Goal: Task Accomplishment & Management: Manage account settings

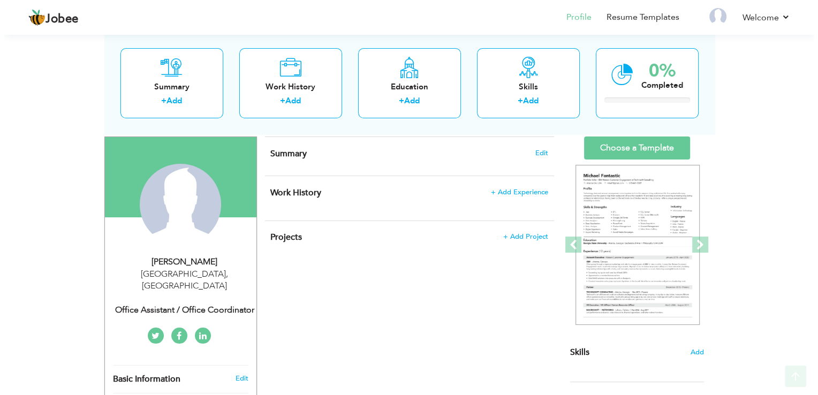
scroll to position [107, 0]
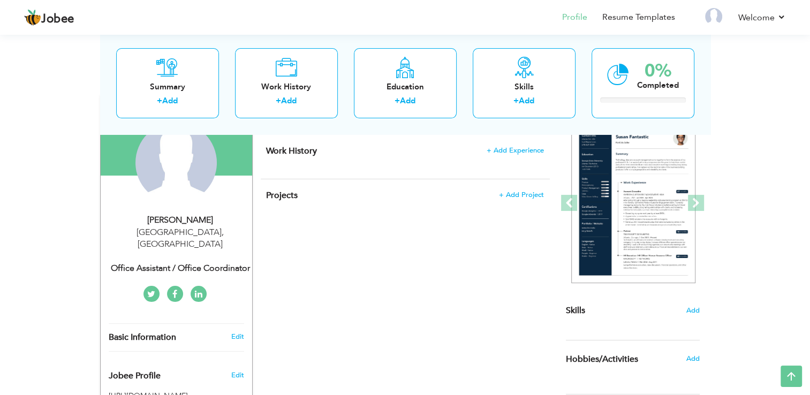
click at [239, 324] on div "Basic Information Edit" at bounding box center [176, 337] width 151 height 27
type input "Fariha"
type input "Khan"
type input "03185757653"
select select "number:166"
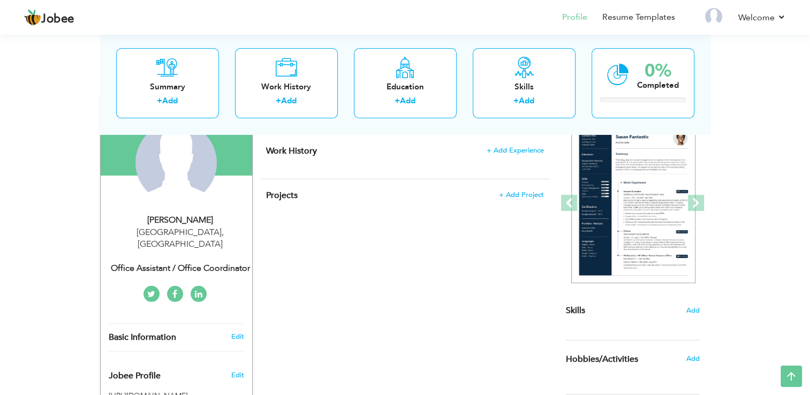
type input "[GEOGRAPHIC_DATA]"
select select "number:1"
type input "Office Assistant / Office Coordinator"
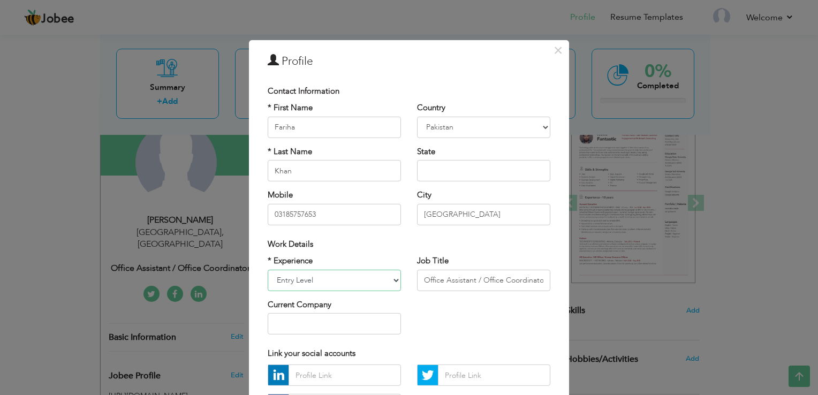
click at [368, 288] on select "Entry Level Less than 1 Year 1 Year 2 Years 3 Years 4 Years 5 Years 6 Years 7 Y…" at bounding box center [334, 279] width 133 height 21
click at [442, 277] on input "Office Assistant / Office Coordinator" at bounding box center [483, 279] width 133 height 21
click at [385, 278] on select "Entry Level Less than 1 Year 1 Year 2 Years 3 Years 4 Years 5 Years 6 Years 7 Y…" at bounding box center [334, 279] width 133 height 21
select select "number:3"
click at [268, 269] on select "Entry Level Less than 1 Year 1 Year 2 Years 3 Years 4 Years 5 Years 6 Years 7 Y…" at bounding box center [334, 279] width 133 height 21
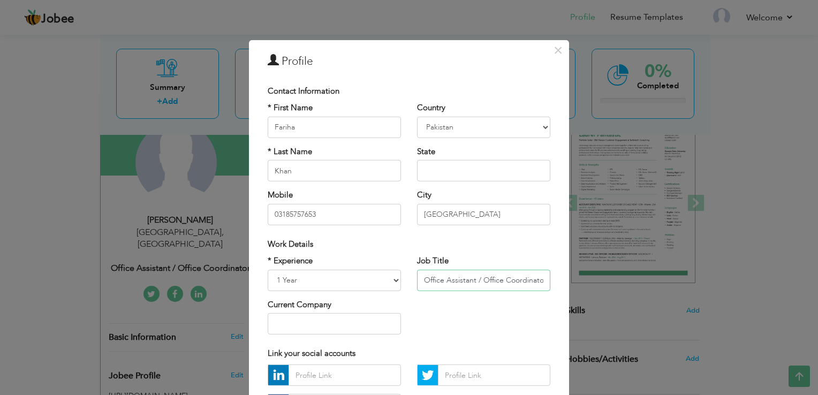
click at [433, 271] on input "Office Assistant / Office Coordinator" at bounding box center [483, 279] width 133 height 21
click at [433, 277] on input "Office Assistant / Office Coordinator" at bounding box center [483, 279] width 133 height 21
click at [438, 278] on input "Office Assistant / Office Coordinator" at bounding box center [483, 279] width 133 height 21
type input "Tele Sales Agent"
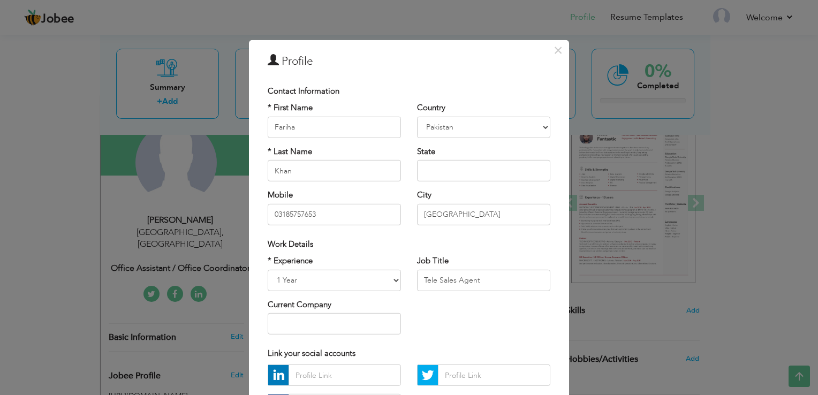
click at [382, 311] on div "Current Company" at bounding box center [334, 316] width 133 height 35
click at [377, 317] on input "text" at bounding box center [334, 323] width 133 height 21
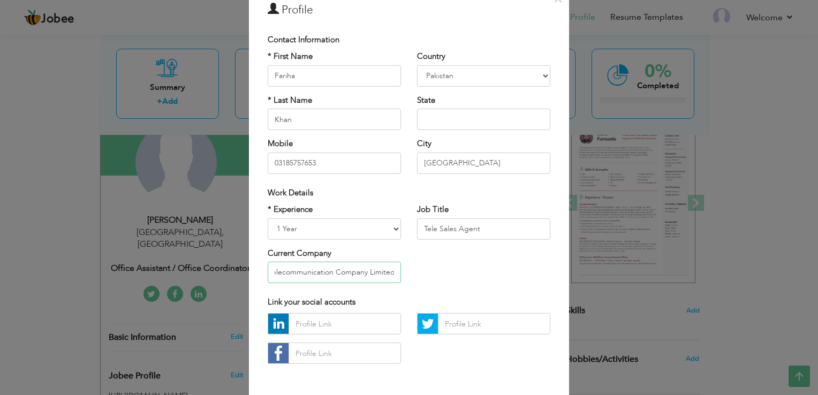
scroll to position [93, 0]
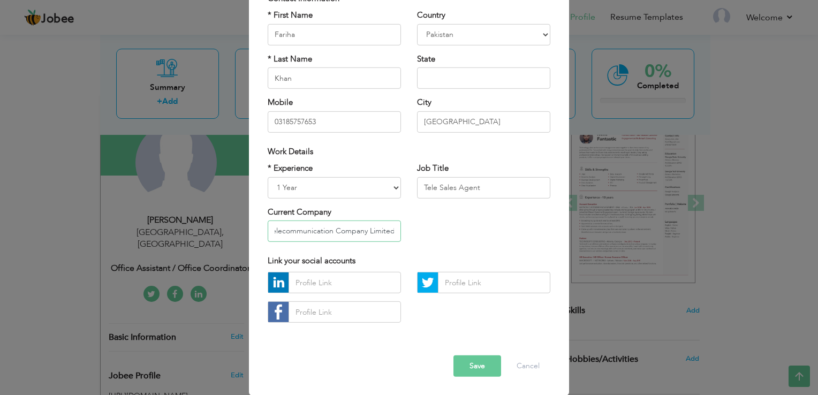
type input "Pakistan Telecommunication Company Limited"
click at [475, 367] on button "Save" at bounding box center [477, 365] width 48 height 21
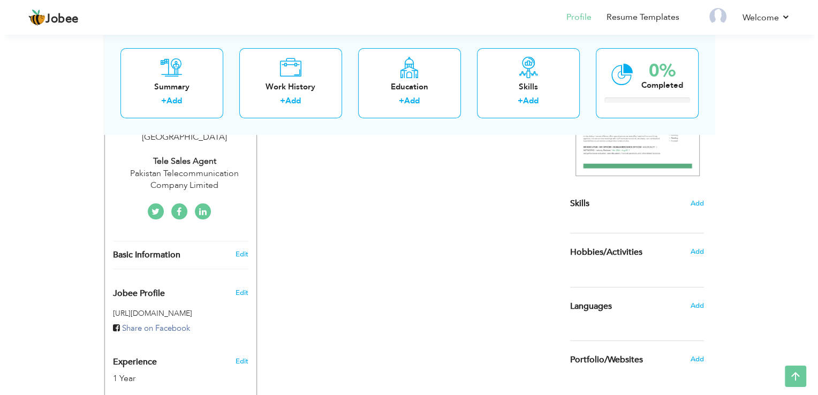
scroll to position [321, 0]
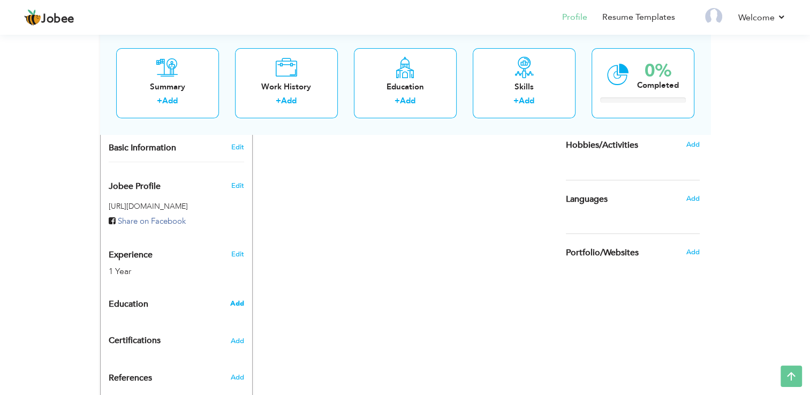
click at [242, 299] on span "Add" at bounding box center [237, 304] width 14 height 10
radio input "true"
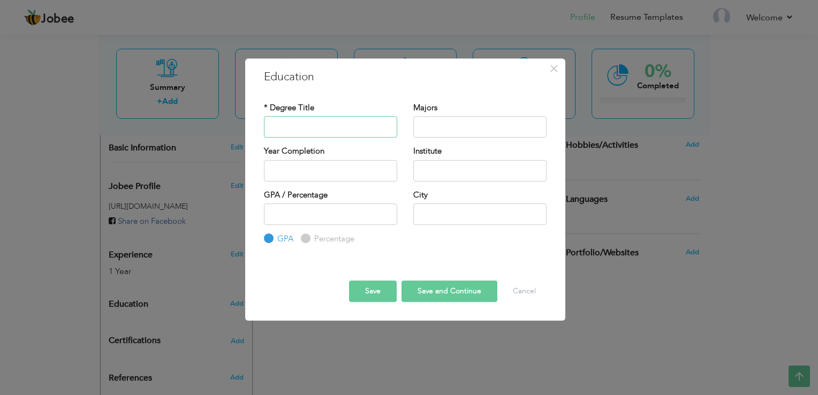
paste input "ISBBachelor of Computer Science & Arts2020"
drag, startPoint x: 272, startPoint y: 127, endPoint x: 246, endPoint y: 126, distance: 26.8
click at [248, 126] on div "× Education * Degree Title ISBBachelor of Computer Science & Arts Majors Year C…" at bounding box center [405, 189] width 320 height 262
click at [246, 126] on div "× Education * Degree Title ISBBachelor of Computer Science & Arts Majors Year C…" at bounding box center [405, 189] width 320 height 262
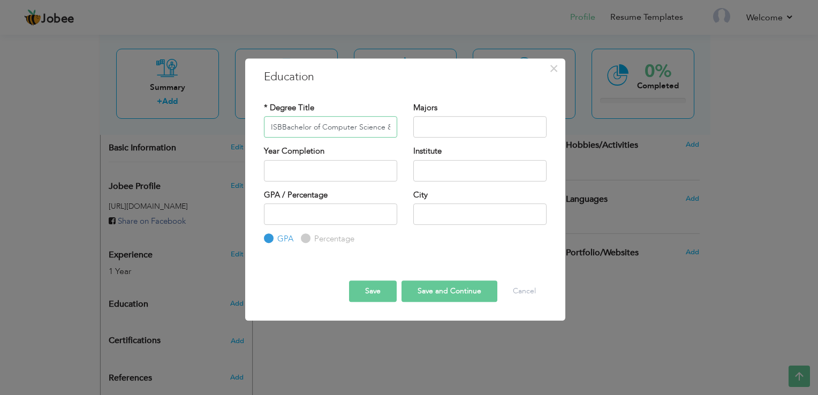
click at [279, 127] on input "ISBBachelor of Computer Science & Arts" at bounding box center [330, 126] width 133 height 21
type input "Bachelor of Computer Science & Arts"
click at [327, 162] on input "text" at bounding box center [330, 170] width 133 height 21
click at [310, 178] on input "2025" at bounding box center [330, 170] width 133 height 21
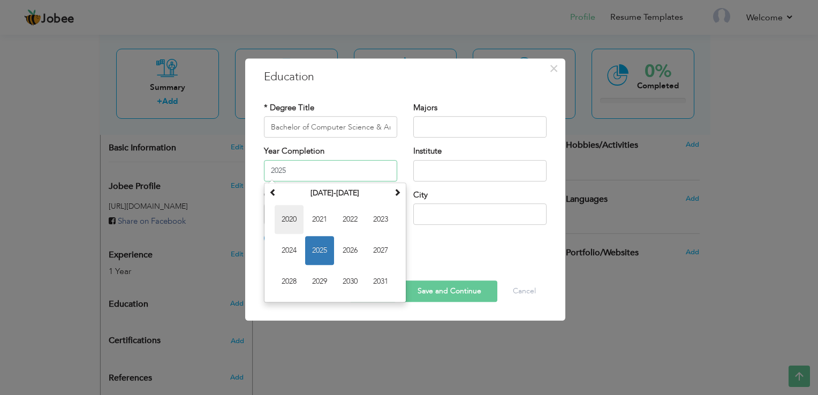
click at [298, 223] on span "2020" at bounding box center [289, 219] width 29 height 29
type input "2020"
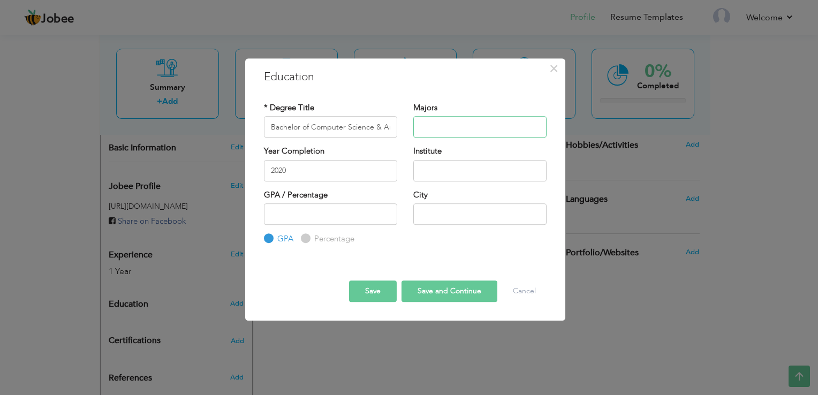
click at [445, 130] on input "text" at bounding box center [479, 126] width 133 height 21
click at [371, 130] on input "Bachelor of Computer Science & Arts" at bounding box center [330, 126] width 133 height 21
click at [439, 128] on input "text" at bounding box center [479, 126] width 133 height 21
click at [445, 130] on input "text" at bounding box center [479, 126] width 133 height 21
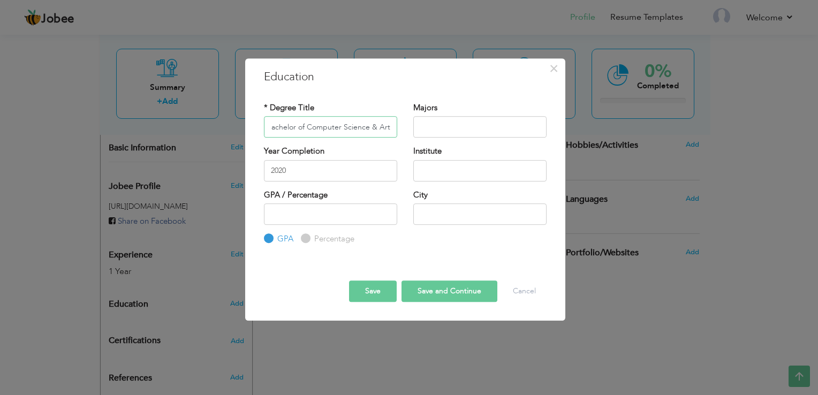
drag, startPoint x: 310, startPoint y: 125, endPoint x: 403, endPoint y: 130, distance: 92.7
click at [403, 130] on div "* Degree Title Bachelor of Computer Science & Arts" at bounding box center [330, 123] width 149 height 43
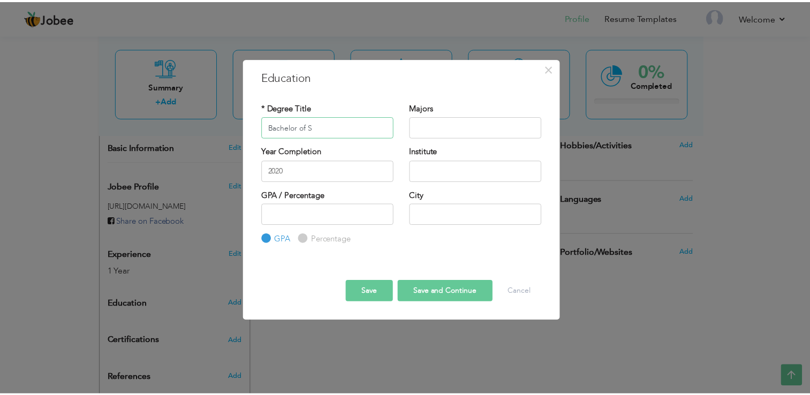
scroll to position [0, 0]
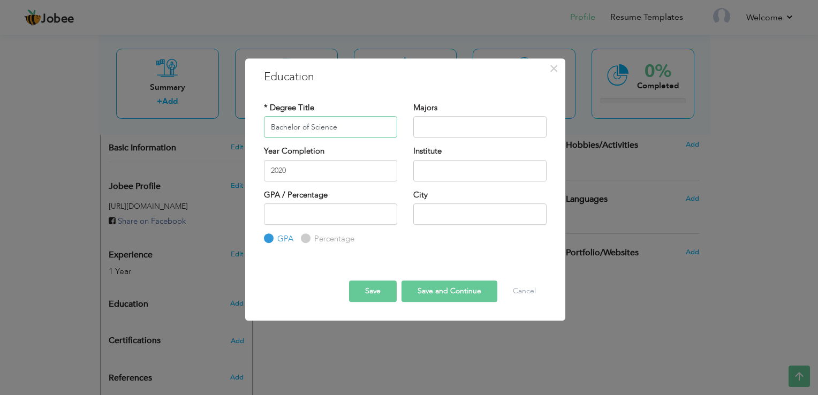
type input "Bachelor of Science"
click at [452, 124] on input "text" at bounding box center [479, 126] width 133 height 21
paste input "[PERSON_NAME]-444a3a313"
type input "[PERSON_NAME]-444a3a313"
type input "Computer Science & Arts"
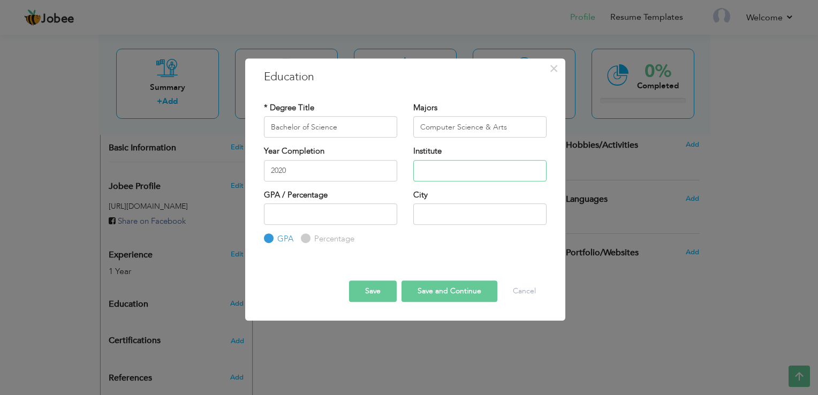
click at [461, 165] on input "text" at bounding box center [479, 170] width 133 height 21
click at [482, 173] on input "text" at bounding box center [479, 170] width 133 height 21
paste input "[GEOGRAPHIC_DATA]"
click at [437, 173] on input "[GEOGRAPHIC_DATA]" at bounding box center [479, 170] width 133 height 21
type input "[GEOGRAPHIC_DATA]"
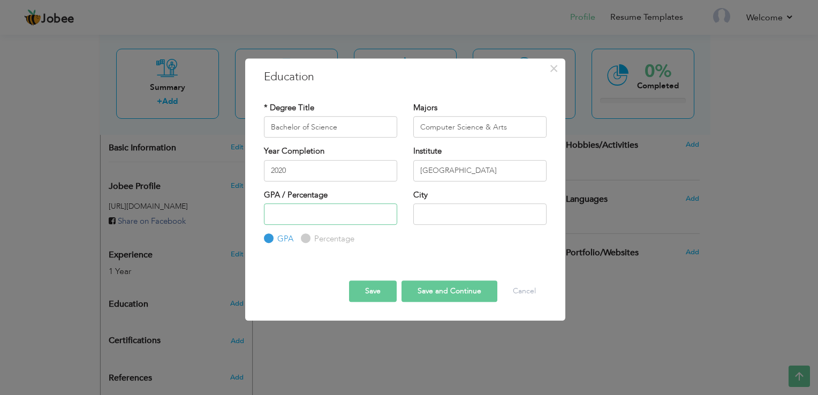
click at [377, 214] on input "number" at bounding box center [330, 213] width 133 height 21
type input "3.79"
click at [439, 215] on input "text" at bounding box center [479, 213] width 133 height 21
click at [440, 215] on input "text" at bounding box center [479, 213] width 133 height 21
type input "[GEOGRAPHIC_DATA]"
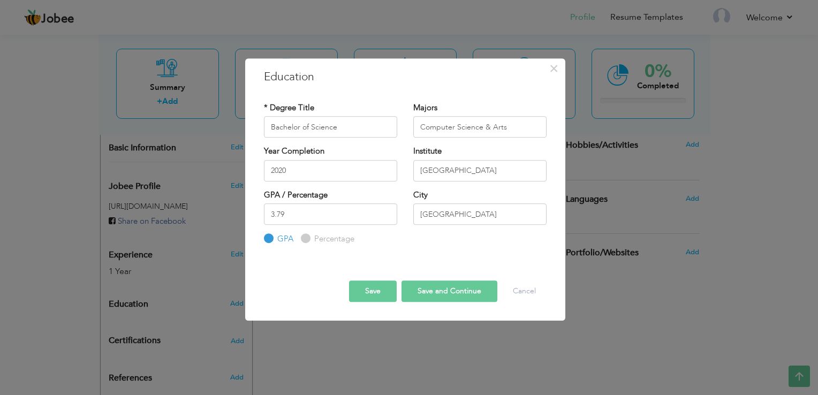
click at [384, 288] on button "Save" at bounding box center [373, 290] width 48 height 21
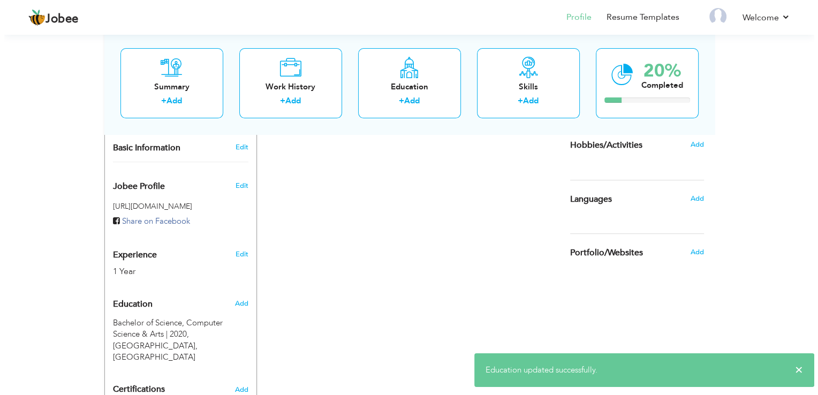
scroll to position [410, 0]
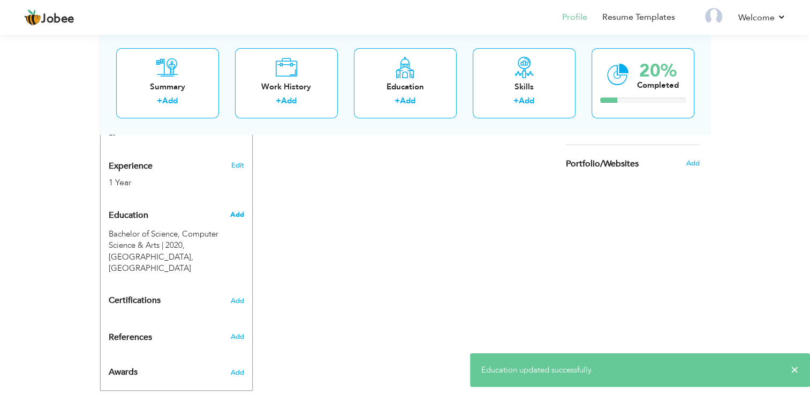
click at [240, 210] on span "Add" at bounding box center [237, 215] width 14 height 10
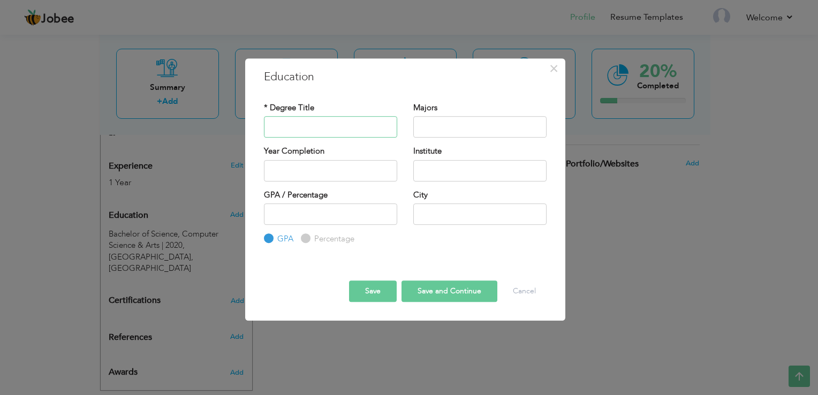
click at [341, 125] on input "text" at bounding box center [330, 126] width 133 height 21
paste input "[GEOGRAPHIC_DATA] F8/4 ISB"
type input "[GEOGRAPHIC_DATA] F8/4 ISB"
click at [447, 177] on input "text" at bounding box center [479, 170] width 133 height 21
paste input "[GEOGRAPHIC_DATA] F8/4 ISB"
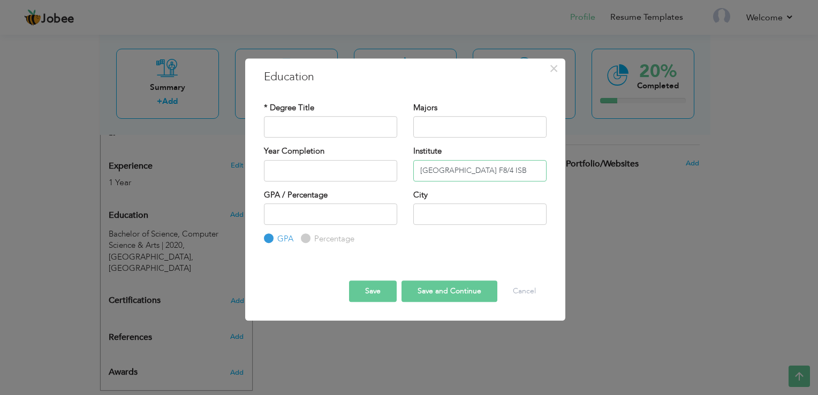
drag, startPoint x: 489, startPoint y: 174, endPoint x: 520, endPoint y: 175, distance: 31.6
click at [520, 175] on input "[GEOGRAPHIC_DATA] F8/4 ISB" at bounding box center [479, 170] width 133 height 21
click at [484, 173] on input "[GEOGRAPHIC_DATA] F8/4 ISB" at bounding box center [479, 170] width 133 height 21
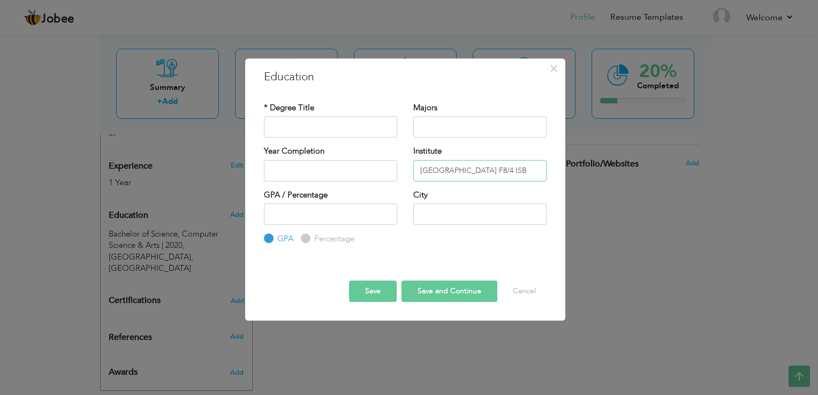
click at [489, 171] on input "[GEOGRAPHIC_DATA] F8/4 ISB" at bounding box center [479, 170] width 133 height 21
drag, startPoint x: 489, startPoint y: 171, endPoint x: 521, endPoint y: 175, distance: 32.9
click at [521, 175] on input "[GEOGRAPHIC_DATA] F8/4 ISB" at bounding box center [479, 170] width 133 height 21
type input "[GEOGRAPHIC_DATA] [GEOGRAPHIC_DATA]"
click at [330, 170] on input "text" at bounding box center [330, 170] width 133 height 21
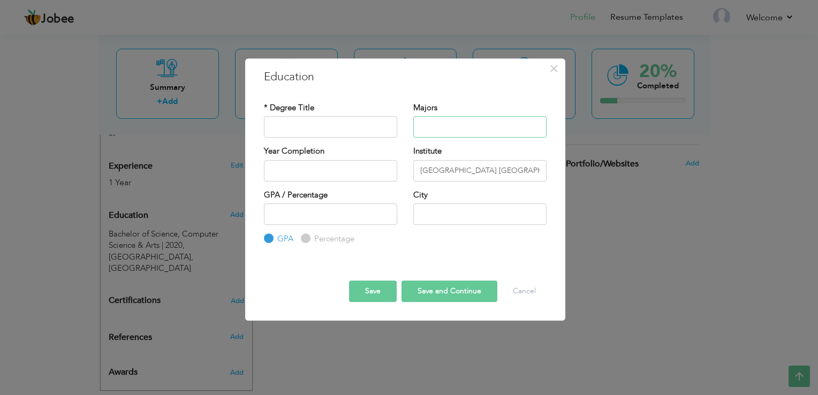
click at [464, 126] on input "text" at bounding box center [479, 126] width 133 height 21
click at [331, 135] on input "text" at bounding box center [330, 126] width 133 height 21
paste input "[GEOGRAPHIC_DATA] F8/4 ISB"
type input "[GEOGRAPHIC_DATA] F8/4 ISB"
paste input "Higher Secondary School Certificate"
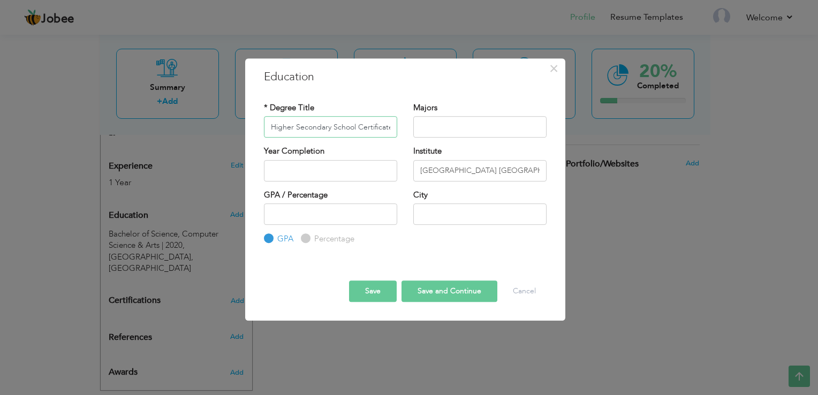
scroll to position [0, 0]
type input "Higher Secondary School Certificate"
click at [344, 168] on input "text" at bounding box center [330, 170] width 133 height 21
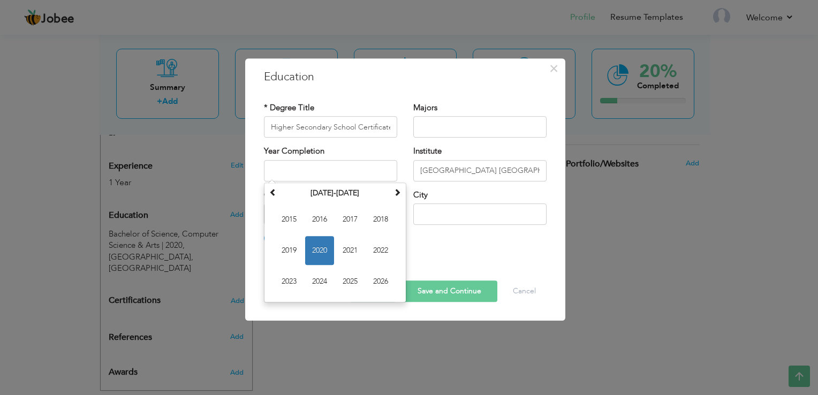
click at [496, 201] on div "City" at bounding box center [479, 206] width 133 height 35
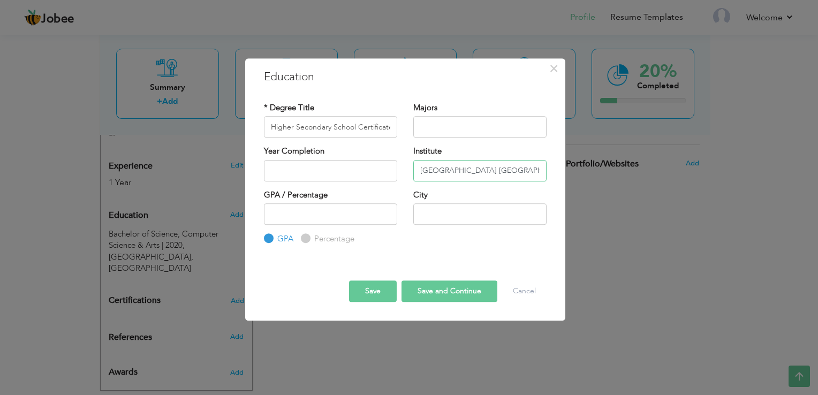
click at [497, 177] on input "[GEOGRAPHIC_DATA] [GEOGRAPHIC_DATA]" at bounding box center [479, 170] width 133 height 21
type input "[GEOGRAPHIC_DATA]"
click at [484, 211] on input "text" at bounding box center [479, 213] width 133 height 21
paste input "[GEOGRAPHIC_DATA]"
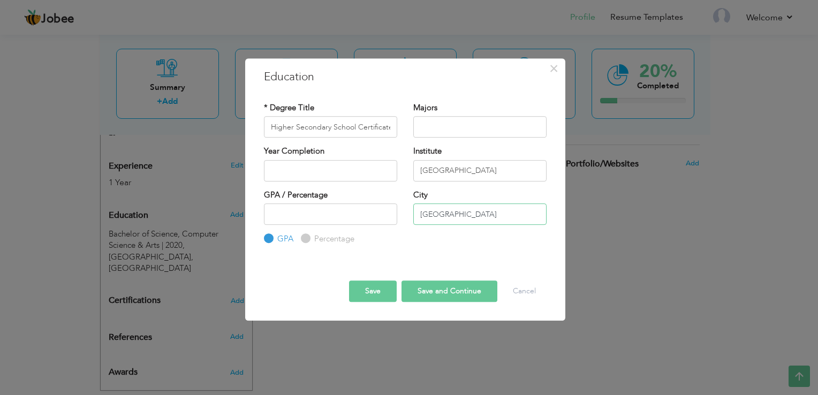
type input "[GEOGRAPHIC_DATA]"
click at [328, 161] on input "text" at bounding box center [330, 170] width 133 height 21
click at [370, 177] on input "text" at bounding box center [330, 170] width 133 height 21
click at [368, 177] on input "text" at bounding box center [330, 170] width 133 height 21
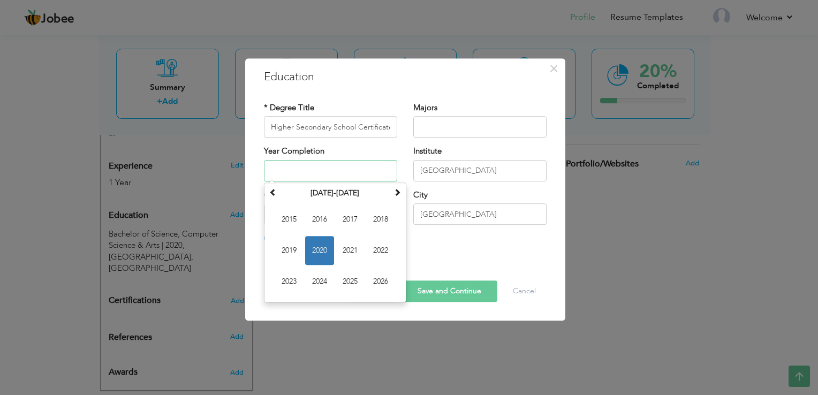
click at [320, 246] on span "2020" at bounding box center [319, 250] width 29 height 29
type input "2020"
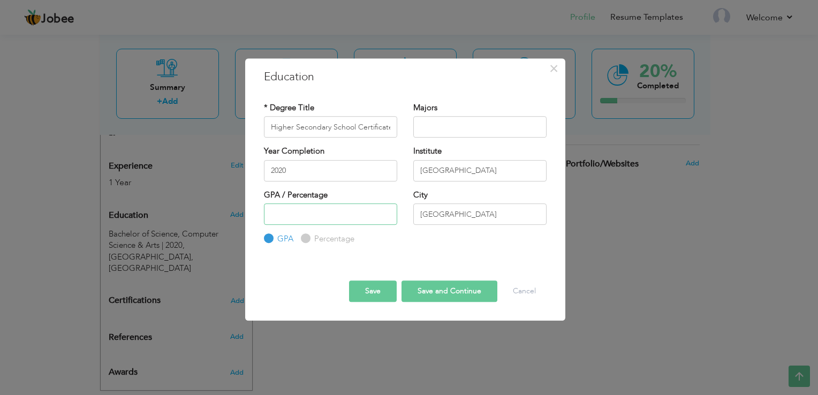
click at [317, 221] on input "number" at bounding box center [330, 213] width 133 height 21
click at [389, 218] on input "-1" at bounding box center [330, 213] width 133 height 21
click at [385, 217] on input "-2" at bounding box center [330, 213] width 133 height 21
click at [386, 211] on input "-1" at bounding box center [330, 213] width 133 height 21
click at [393, 212] on input "-1" at bounding box center [330, 213] width 133 height 21
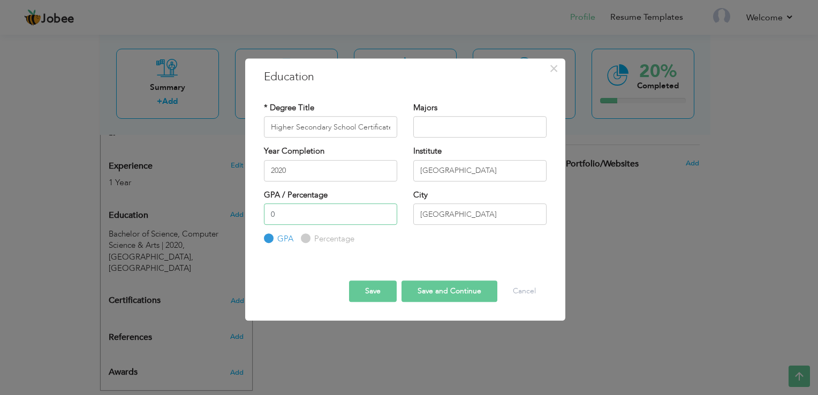
type input "0"
click at [384, 209] on input "0" at bounding box center [330, 213] width 133 height 21
type input "2020"
click at [434, 118] on input "text" at bounding box center [479, 126] width 133 height 21
click at [338, 163] on input "2020" at bounding box center [330, 170] width 133 height 21
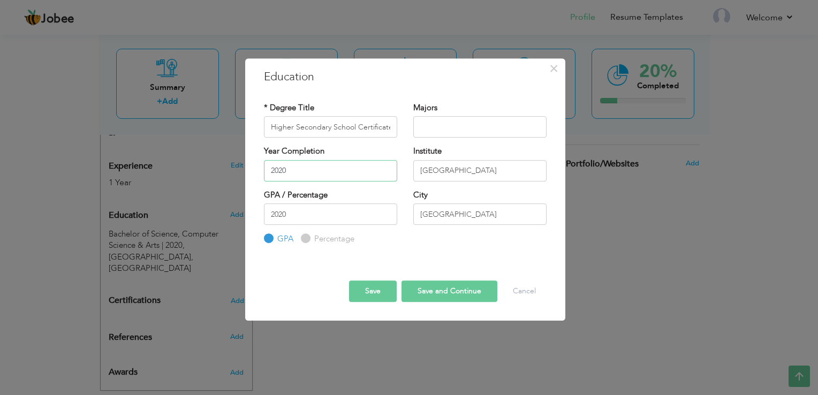
click at [338, 163] on input "2020" at bounding box center [330, 170] width 133 height 21
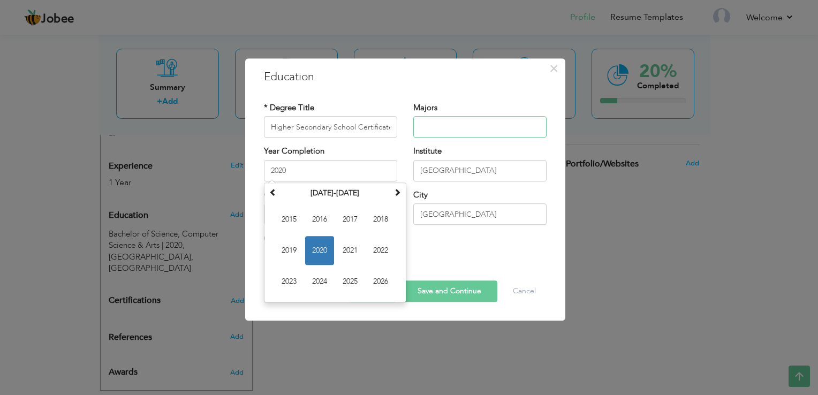
click at [448, 135] on input "text" at bounding box center [479, 126] width 133 height 21
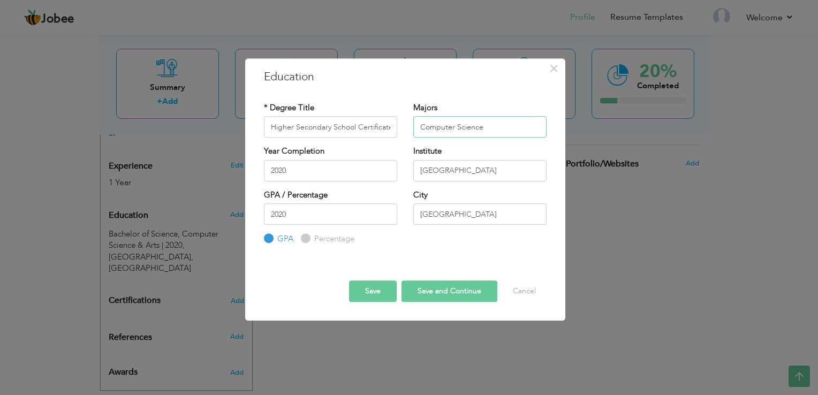
type input "Computer Science"
click at [371, 287] on button "Save" at bounding box center [373, 290] width 48 height 21
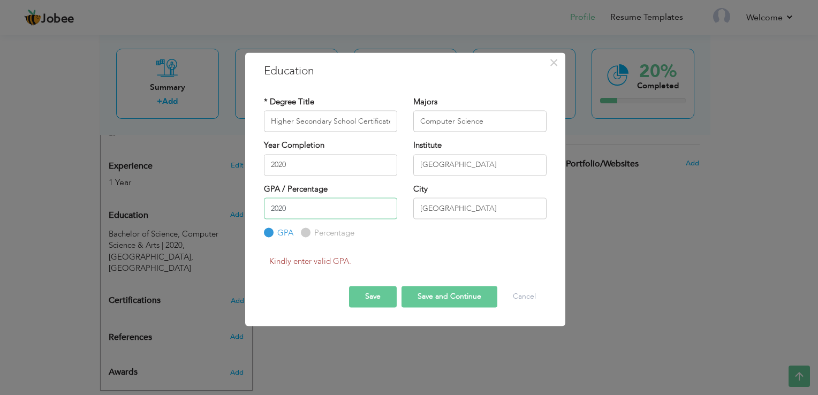
click at [303, 216] on input "2020" at bounding box center [330, 208] width 133 height 21
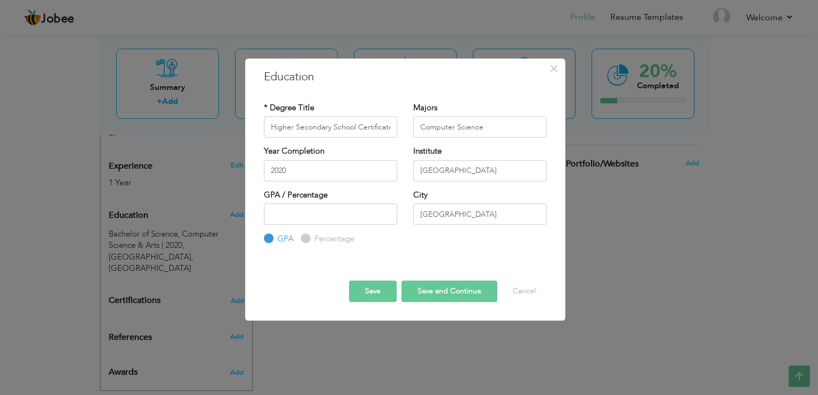
click at [301, 234] on div "Percentage" at bounding box center [328, 239] width 54 height 12
click at [304, 237] on input "Percentage" at bounding box center [304, 239] width 7 height 7
radio input "true"
click at [310, 219] on input "number" at bounding box center [330, 213] width 133 height 21
type input "70"
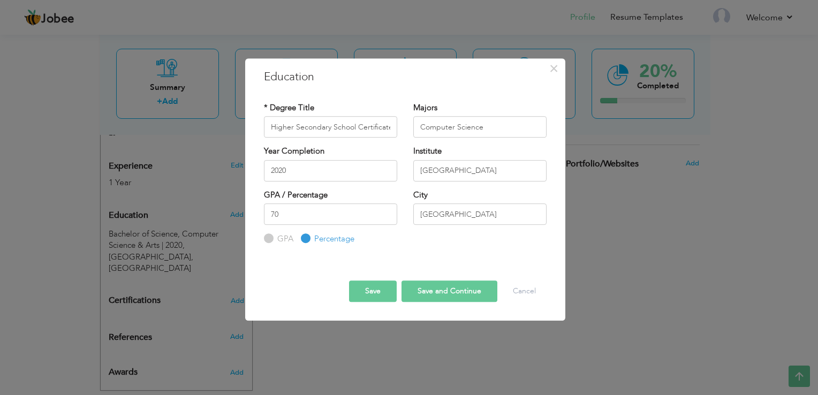
click at [381, 286] on button "Save" at bounding box center [373, 290] width 48 height 21
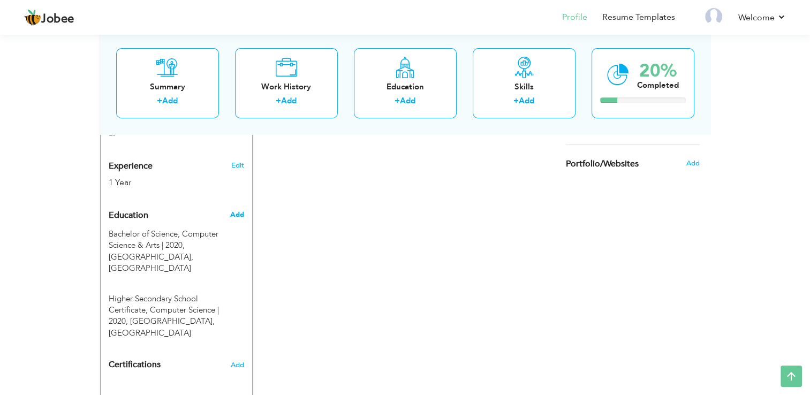
click at [238, 210] on span "Add" at bounding box center [237, 215] width 14 height 10
radio input "true"
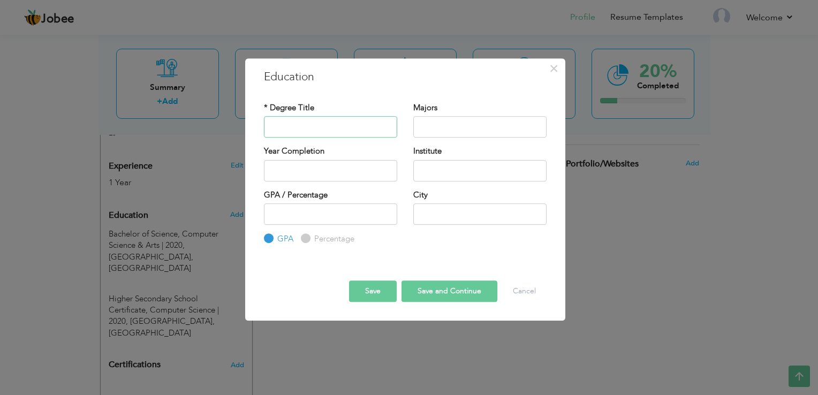
paste input "Science"
type input "Science"
click at [451, 134] on input "text" at bounding box center [479, 126] width 133 height 21
paste input "Science"
type input "Science"
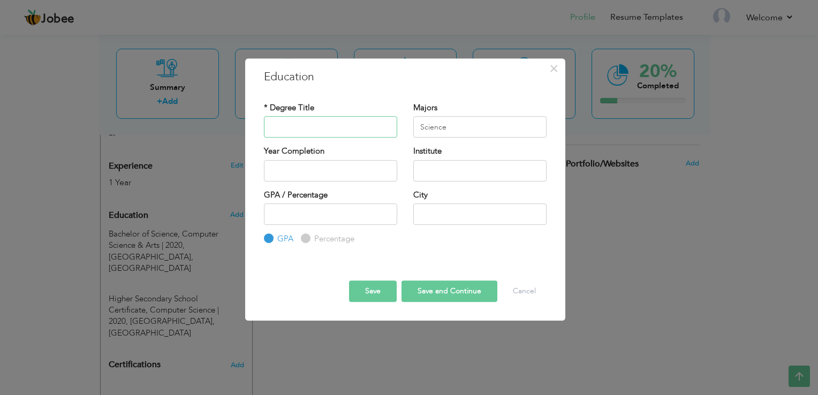
click at [301, 128] on input "text" at bounding box center [330, 126] width 133 height 21
paste input "Secondary School Certificate"
type input "Secondary School Certificate"
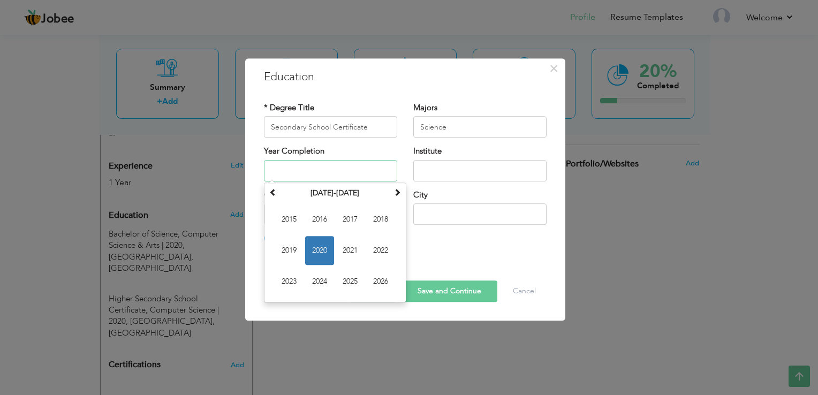
click at [309, 164] on input "text" at bounding box center [330, 170] width 133 height 21
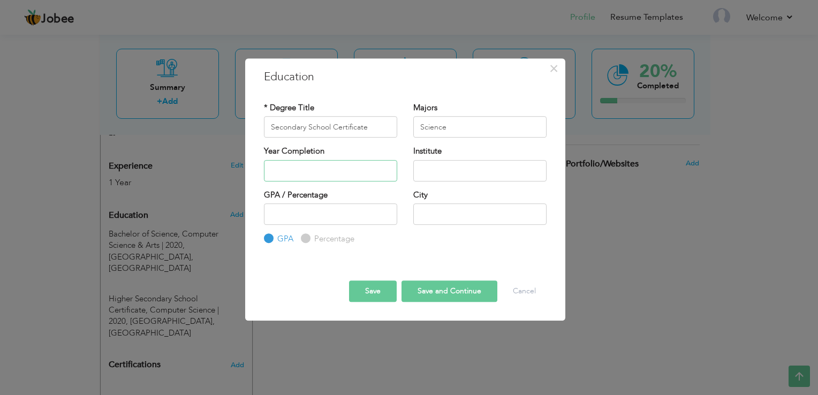
click at [359, 172] on input "text" at bounding box center [330, 170] width 133 height 21
click at [375, 212] on input "number" at bounding box center [330, 213] width 133 height 21
click at [422, 219] on input "text" at bounding box center [479, 213] width 133 height 21
paste input "ISBTELECOM FOUNDATION"
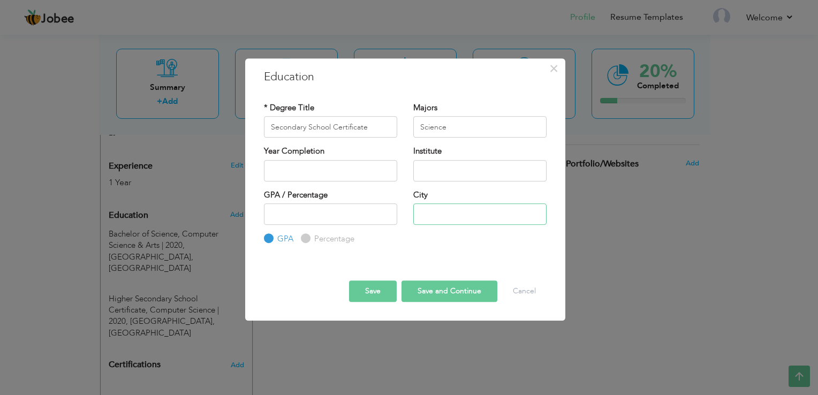
type input "ISBTELECOM FOUNDATION"
click at [347, 166] on input "text" at bounding box center [330, 170] width 133 height 21
click at [452, 179] on input "text" at bounding box center [479, 170] width 133 height 21
paste input "ISBTELECOM FOUNDATION"
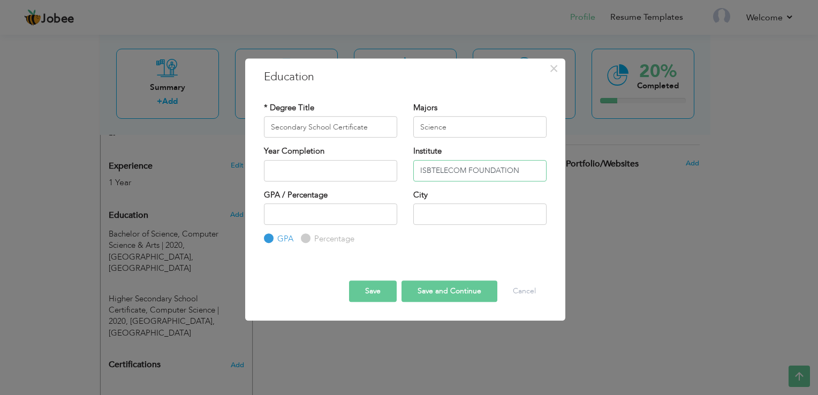
click at [434, 169] on input "ISBTELECOM FOUNDATION" at bounding box center [479, 170] width 133 height 21
click at [429, 164] on input "ISBTELECOM FOUNDATION" at bounding box center [479, 170] width 133 height 21
click at [439, 170] on input "TELECOM FOUNDATION" at bounding box center [479, 170] width 133 height 21
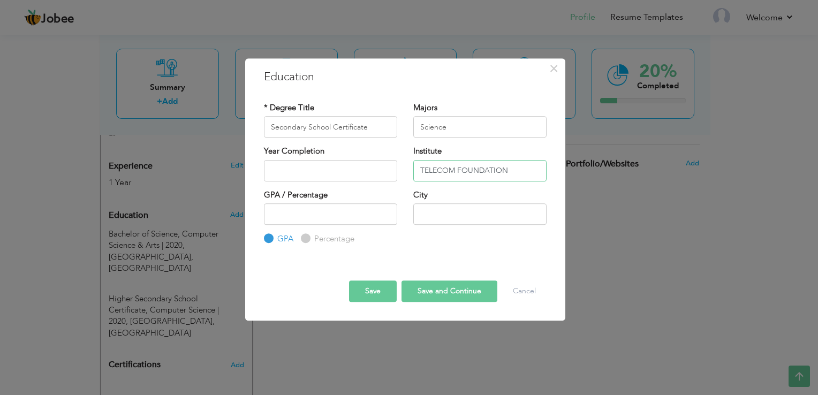
click at [441, 170] on input "TELECOM FOUNDATION" at bounding box center [479, 170] width 133 height 21
drag, startPoint x: 525, startPoint y: 166, endPoint x: 417, endPoint y: 166, distance: 108.1
click at [417, 166] on input "TELECOM FOUNDATION" at bounding box center [479, 170] width 133 height 21
type input "Telecom Foundation"
click at [355, 174] on input "text" at bounding box center [330, 170] width 133 height 21
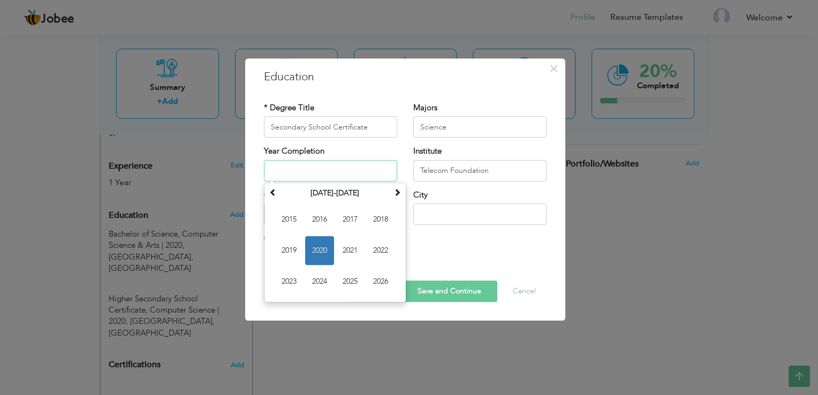
click at [355, 174] on input "text" at bounding box center [330, 170] width 133 height 21
click at [463, 174] on input "Telecom Foundation" at bounding box center [479, 170] width 133 height 21
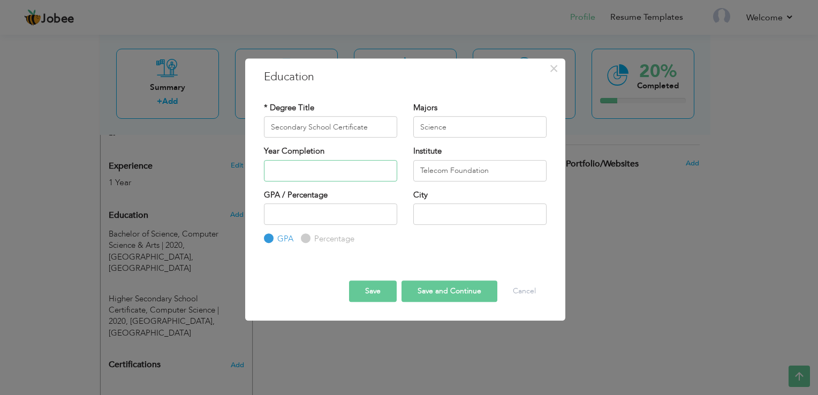
click at [369, 177] on input "text" at bounding box center [330, 170] width 133 height 21
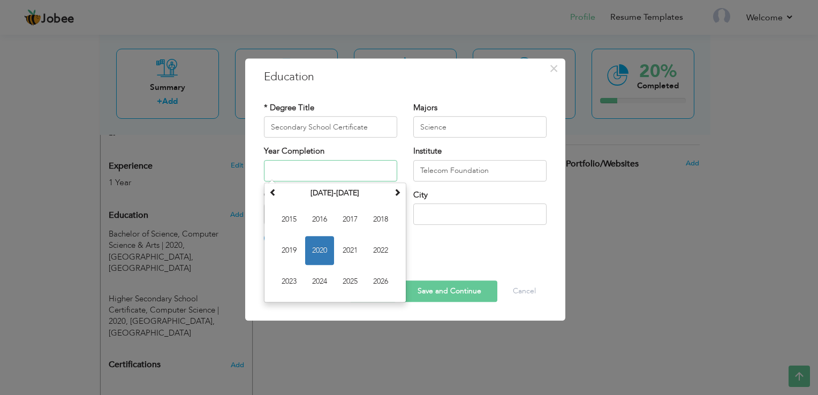
click at [369, 177] on input "text" at bounding box center [330, 170] width 133 height 21
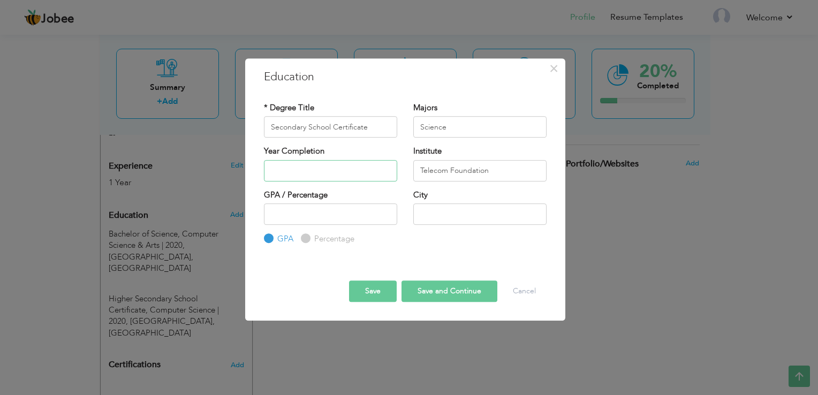
click at [312, 179] on input "text" at bounding box center [330, 170] width 133 height 21
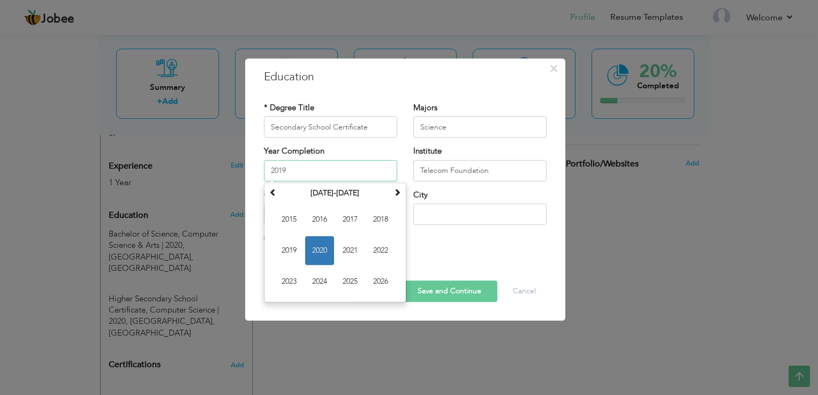
type input "2019"
click at [449, 243] on div "GPA / Percentage GPA Percentage City" at bounding box center [405, 217] width 299 height 56
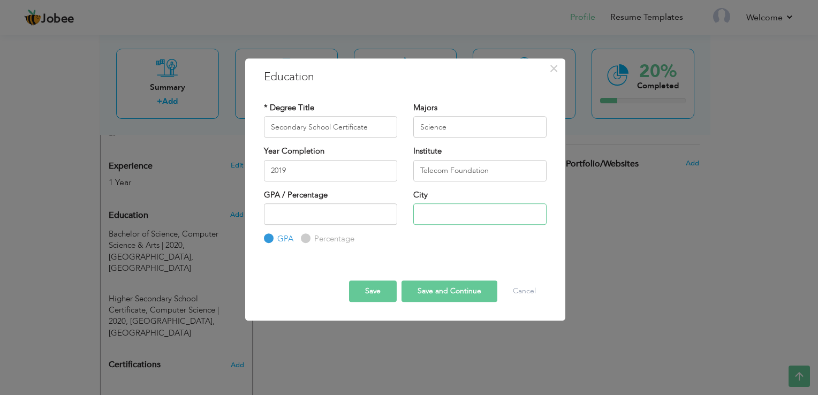
click at [459, 213] on input "text" at bounding box center [479, 213] width 133 height 21
type input "[GEOGRAPHIC_DATA]"
click at [371, 213] on input "number" at bounding box center [330, 213] width 133 height 21
click at [317, 218] on input "number" at bounding box center [330, 213] width 133 height 21
click at [348, 218] on input "number" at bounding box center [330, 213] width 133 height 21
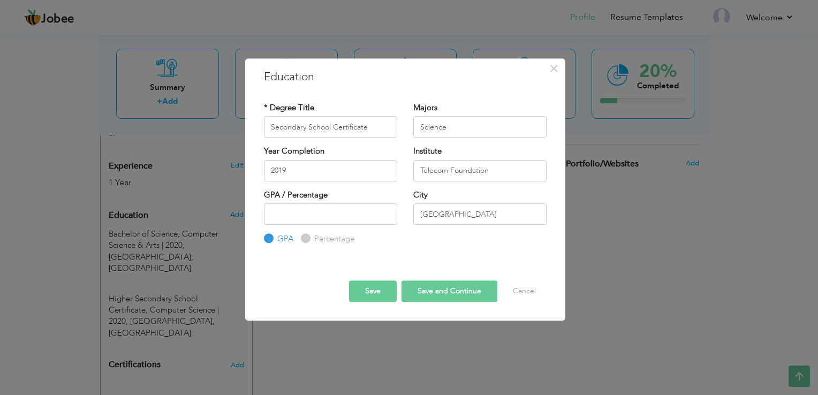
click at [302, 238] on input "Percentage" at bounding box center [304, 239] width 7 height 7
radio input "true"
click at [308, 219] on input "number" at bounding box center [330, 213] width 133 height 21
type input "79"
click at [364, 282] on button "Save" at bounding box center [373, 290] width 48 height 21
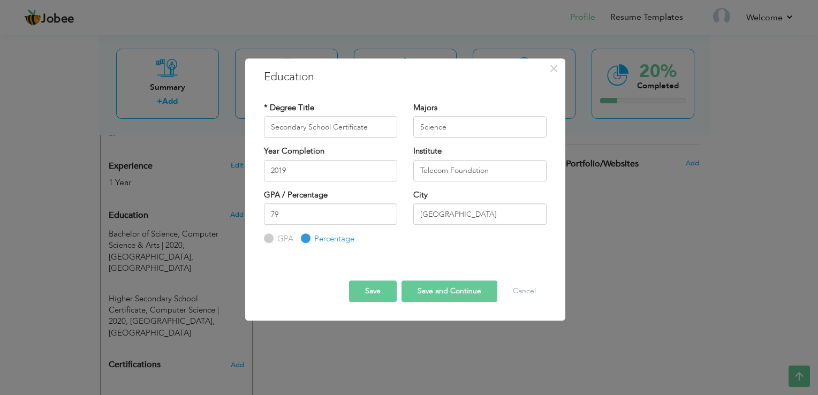
click at [364, 282] on button "Save" at bounding box center [373, 290] width 48 height 21
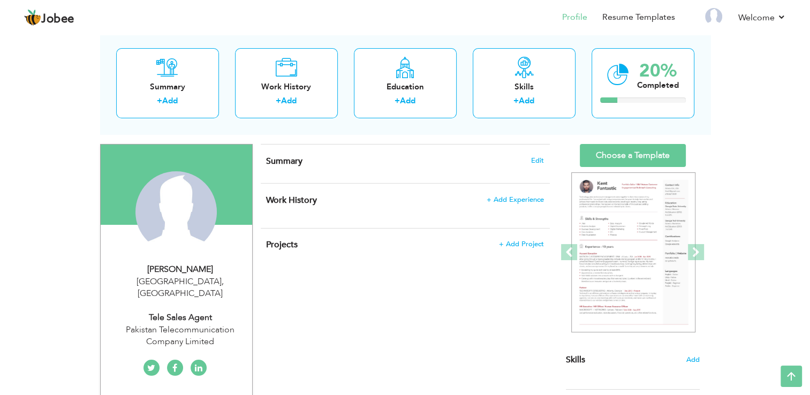
scroll to position [54, 0]
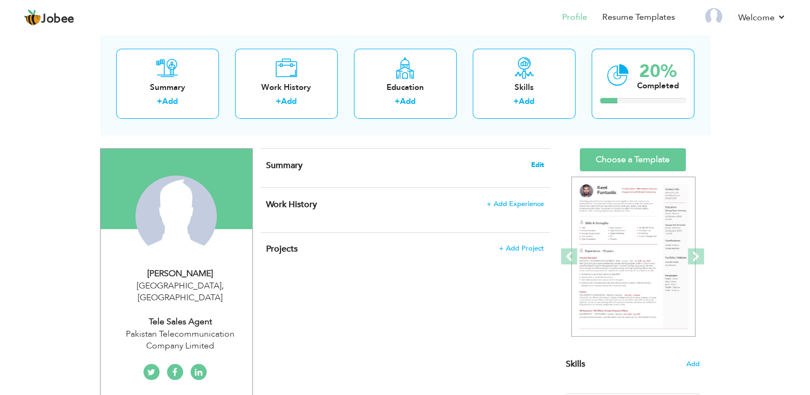
click at [541, 166] on span "Edit" at bounding box center [537, 164] width 13 height 7
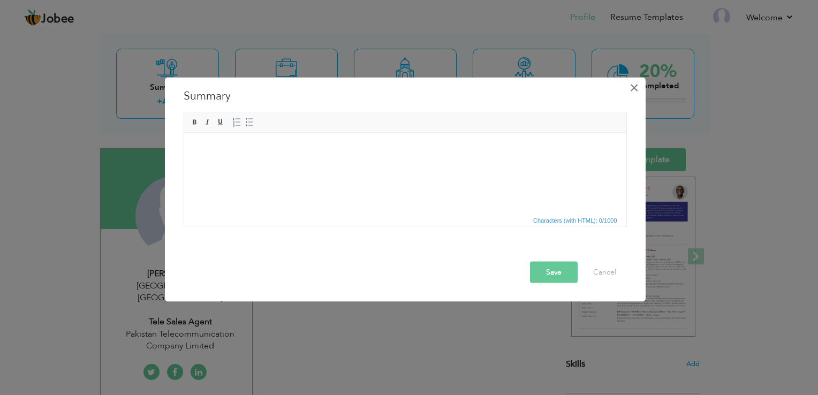
click at [631, 90] on span "×" at bounding box center [633, 87] width 9 height 19
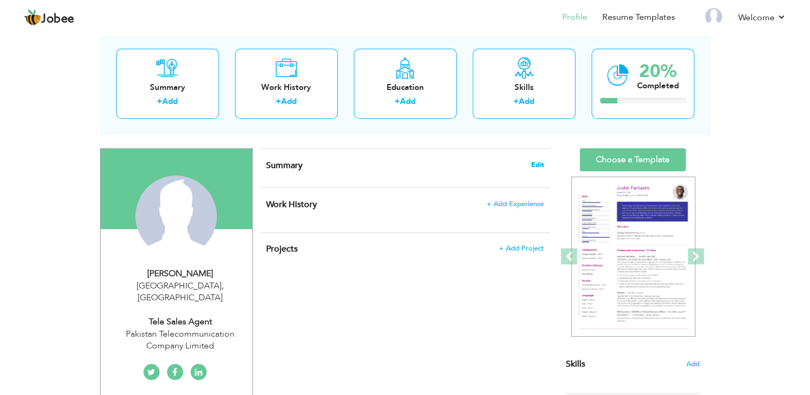
click at [533, 162] on span "Edit" at bounding box center [537, 164] width 13 height 7
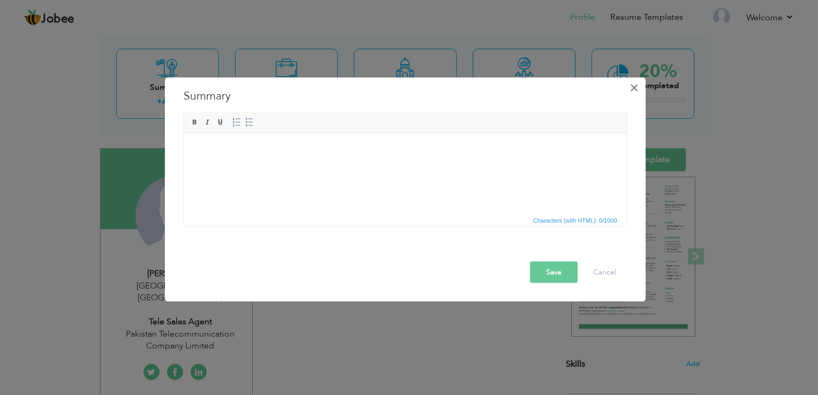
click at [632, 85] on span "×" at bounding box center [633, 87] width 9 height 19
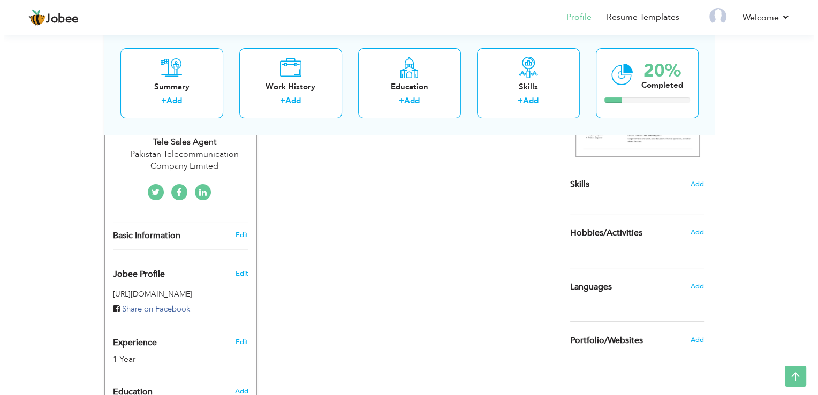
scroll to position [195, 0]
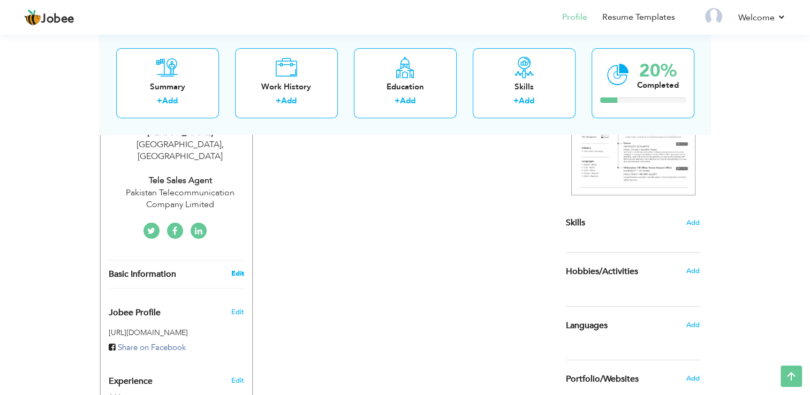
click at [240, 269] on link "Edit" at bounding box center [237, 274] width 13 height 10
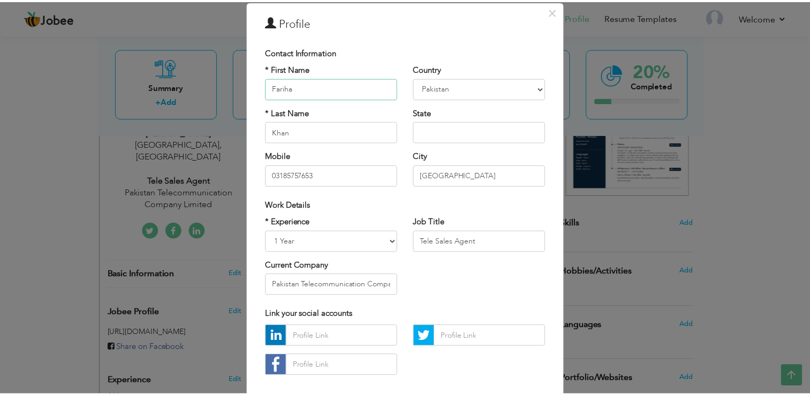
scroll to position [0, 0]
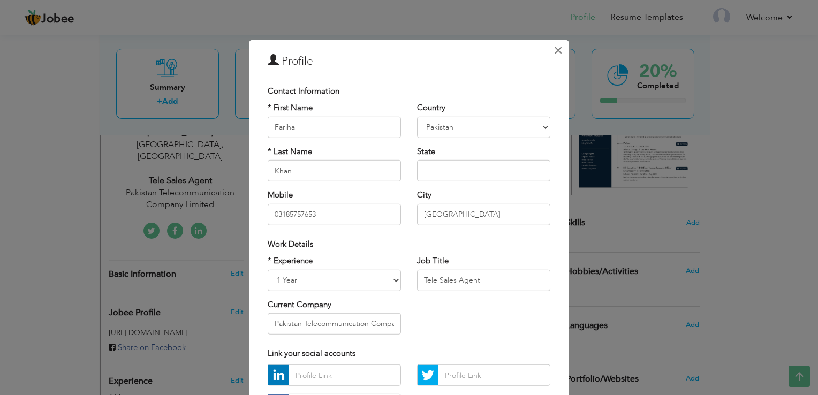
click at [549, 54] on button "×" at bounding box center [557, 50] width 17 height 17
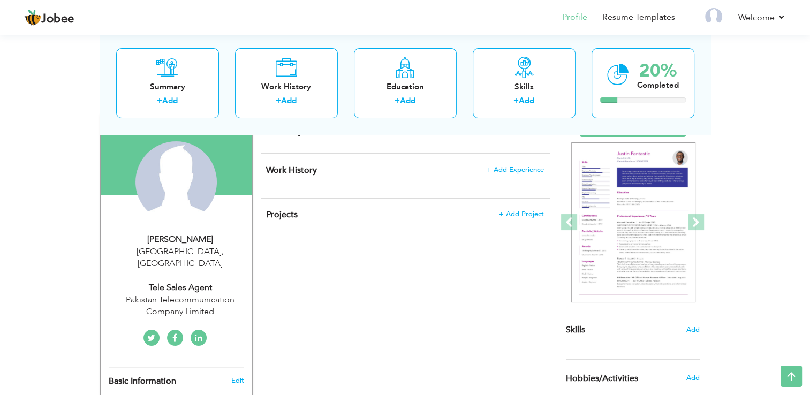
scroll to position [34, 0]
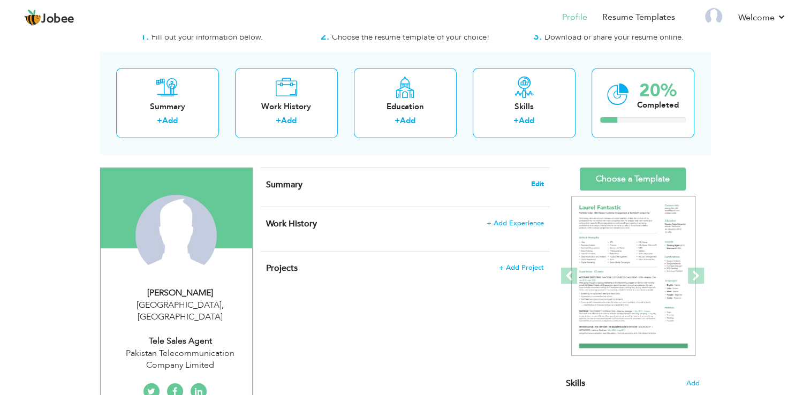
click at [533, 183] on span "Edit" at bounding box center [537, 183] width 13 height 7
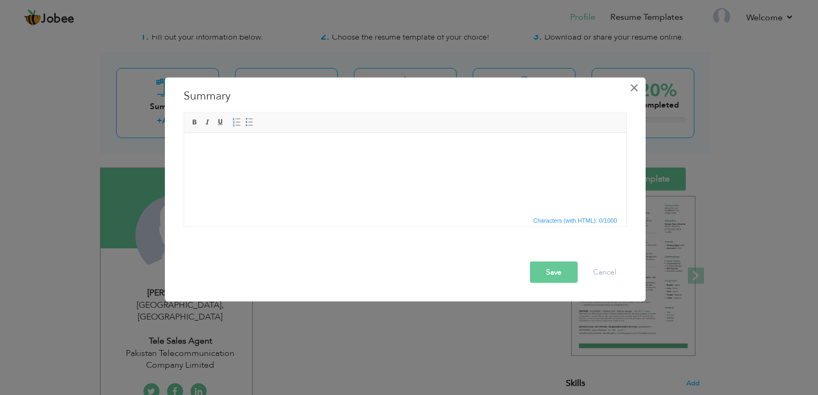
click at [629, 87] on button "×" at bounding box center [634, 87] width 17 height 17
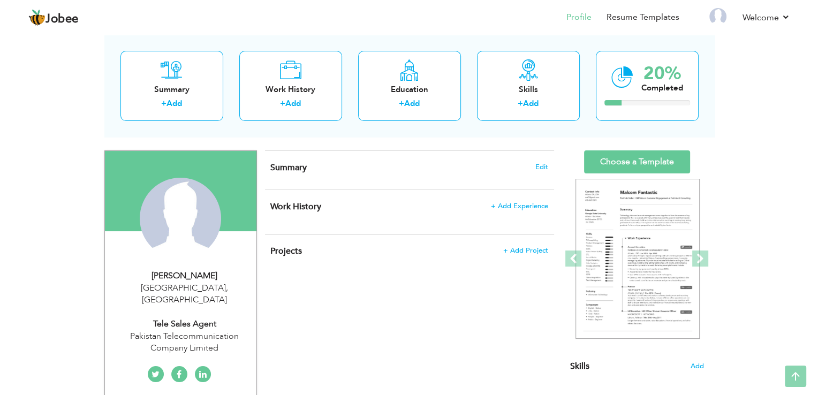
scroll to position [0, 0]
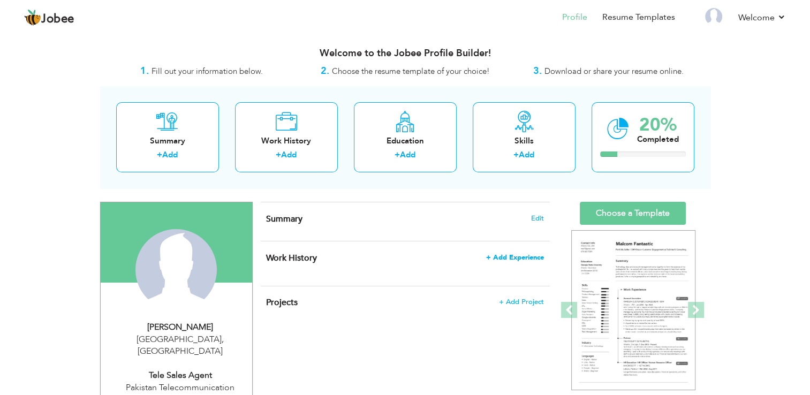
click at [501, 258] on span "+ Add Experience" at bounding box center [515, 257] width 58 height 7
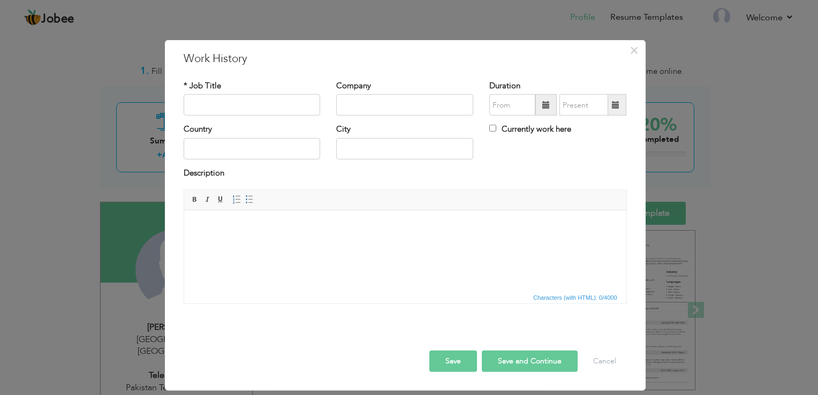
click at [341, 243] on html at bounding box center [405, 226] width 442 height 33
drag, startPoint x: 281, startPoint y: 232, endPoint x: 471, endPoint y: 415, distance: 263.1
click at [281, 232] on html at bounding box center [405, 226] width 442 height 33
click at [636, 54] on span "×" at bounding box center [633, 50] width 9 height 19
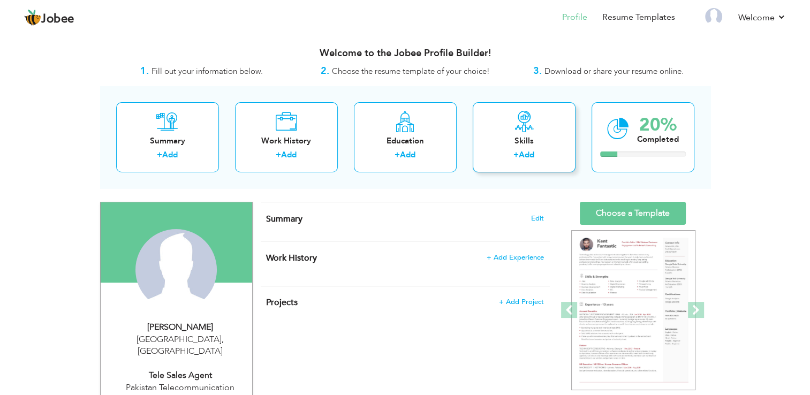
click at [513, 158] on label "+" at bounding box center [515, 154] width 5 height 11
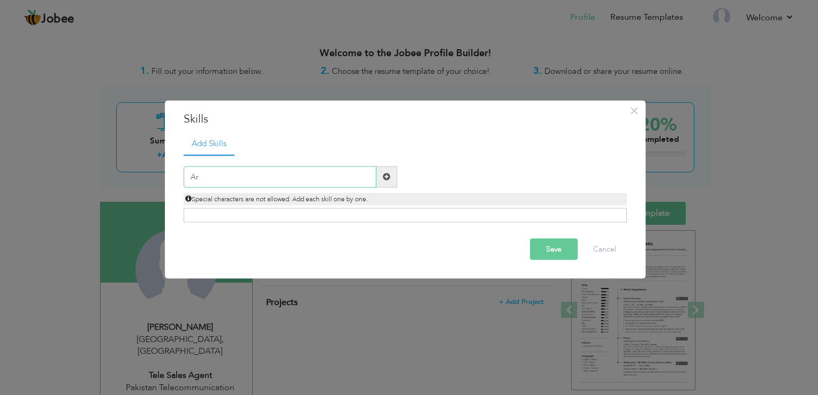
type input "A"
click at [635, 111] on span "×" at bounding box center [633, 110] width 9 height 19
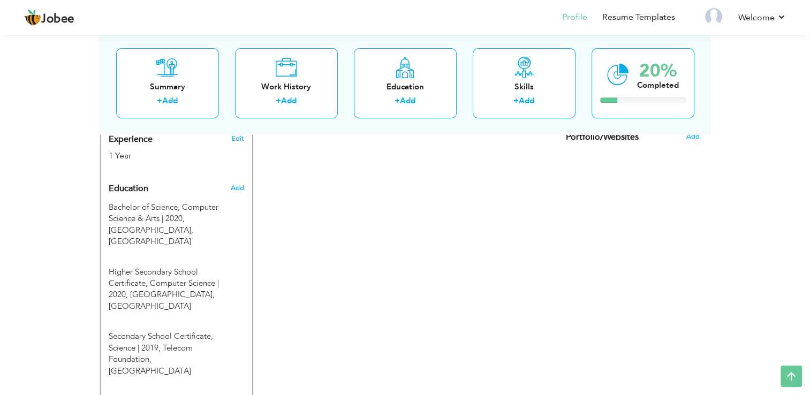
scroll to position [482, 0]
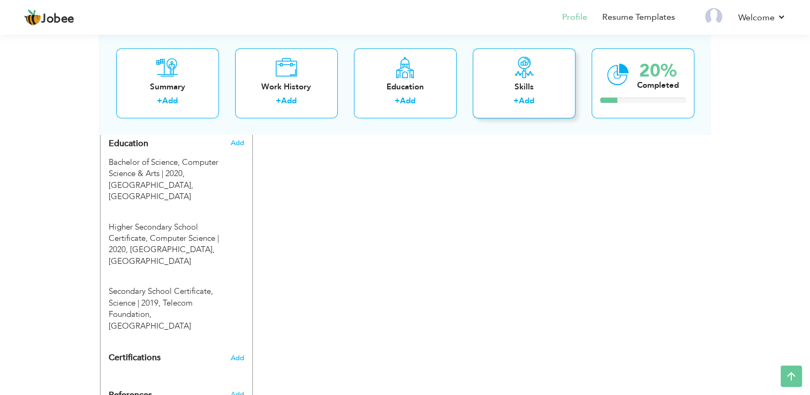
click at [507, 91] on div "Skills" at bounding box center [524, 86] width 86 height 11
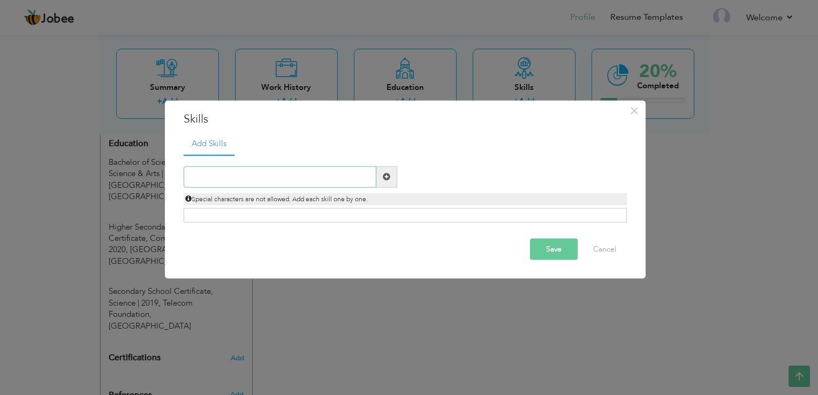
paste input "Ps photoshop AI illustrator Pr premier Figma"
drag, startPoint x: 236, startPoint y: 176, endPoint x: 343, endPoint y: 179, distance: 107.1
click at [343, 179] on input "Ps photoshop AI illustrator Pr premier Figma" at bounding box center [280, 176] width 193 height 21
type input "Ps photoshop"
click at [392, 174] on span at bounding box center [386, 176] width 21 height 21
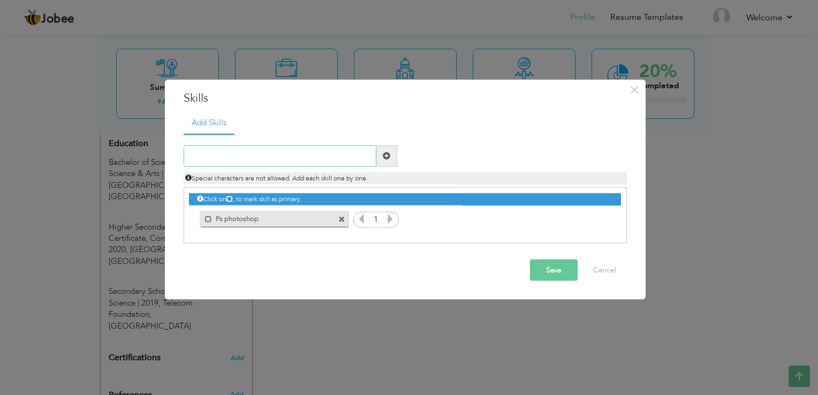
click at [279, 155] on input "text" at bounding box center [280, 155] width 193 height 21
paste input "AI illustrator Pr premier Figma"
drag, startPoint x: 234, startPoint y: 156, endPoint x: 315, endPoint y: 156, distance: 80.8
click at [315, 156] on input "AI illustrator Pr premier Figma" at bounding box center [280, 155] width 193 height 21
type input "AI illustrator"
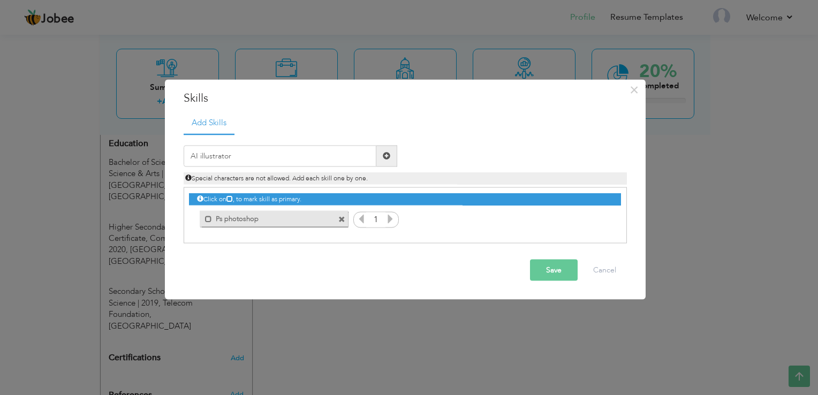
click at [384, 157] on span at bounding box center [386, 155] width 7 height 7
click at [270, 154] on input "text" at bounding box center [280, 155] width 193 height 21
paste input "Pr premier Figma"
drag, startPoint x: 225, startPoint y: 156, endPoint x: 270, endPoint y: 157, distance: 44.4
click at [270, 157] on input "Pr premier Figma" at bounding box center [280, 155] width 193 height 21
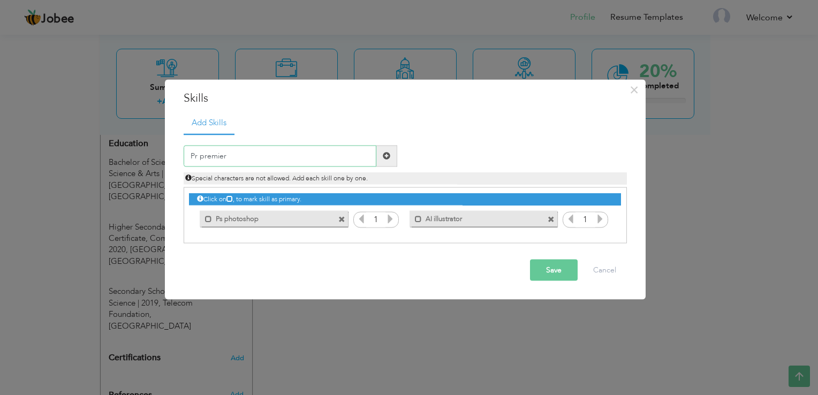
type input "Pr premier"
click at [388, 154] on span at bounding box center [386, 155] width 7 height 7
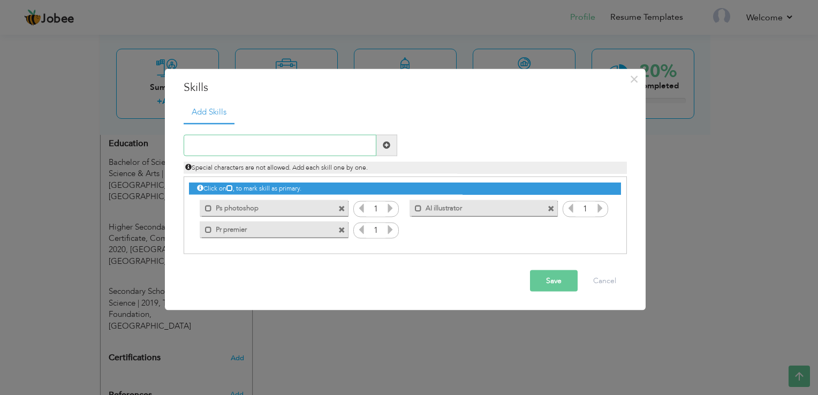
click at [270, 149] on input "text" at bounding box center [280, 144] width 193 height 21
paste input "Figma"
type input "Figma"
click at [390, 145] on span at bounding box center [386, 144] width 21 height 21
click at [390, 210] on icon at bounding box center [390, 208] width 10 height 10
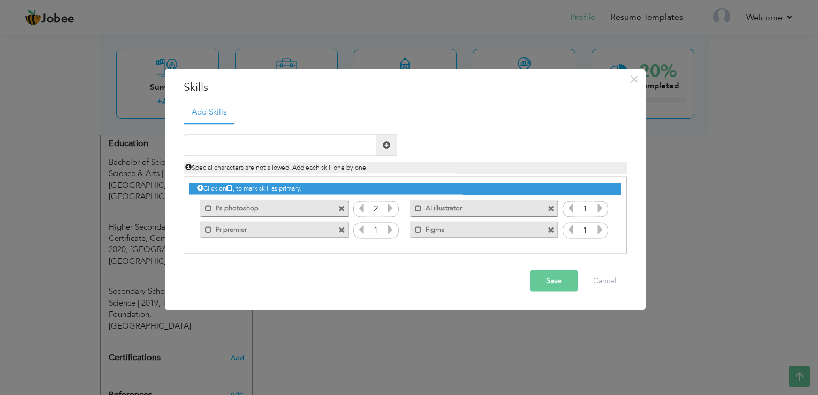
click at [598, 211] on icon at bounding box center [600, 208] width 10 height 10
click at [392, 207] on icon at bounding box center [390, 208] width 10 height 10
click at [602, 209] on icon at bounding box center [600, 208] width 10 height 10
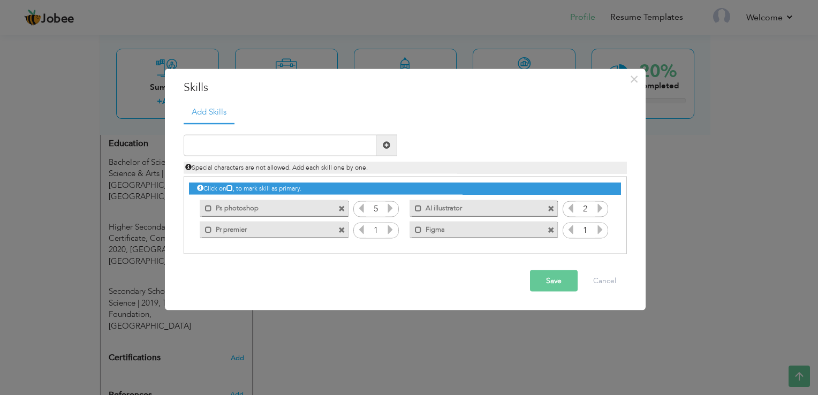
click at [602, 209] on icon at bounding box center [600, 208] width 10 height 10
click at [603, 230] on icon at bounding box center [600, 229] width 10 height 10
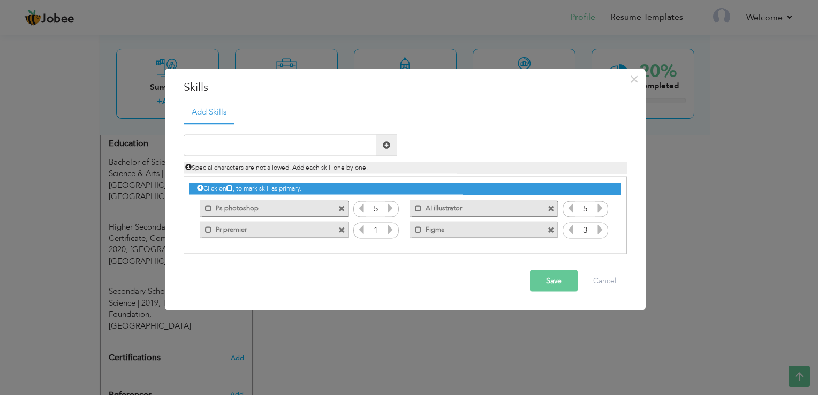
click at [603, 230] on icon at bounding box center [600, 229] width 10 height 10
click at [395, 232] on div "1" at bounding box center [375, 231] width 45 height 16
click at [391, 231] on icon at bounding box center [390, 229] width 10 height 10
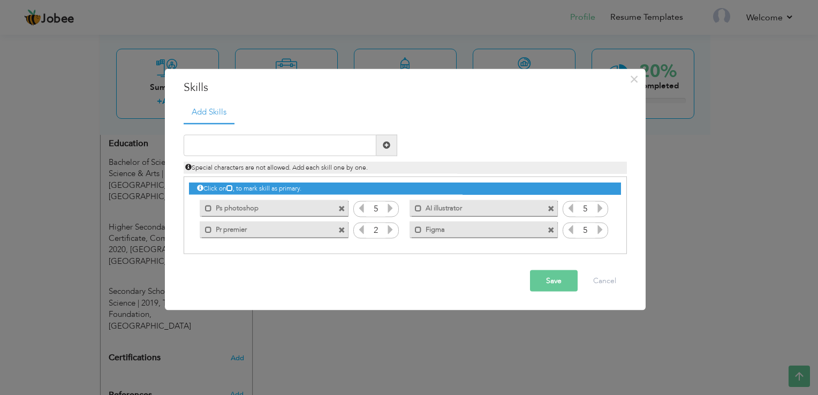
click at [391, 231] on icon at bounding box center [390, 229] width 10 height 10
click at [293, 153] on input "text" at bounding box center [280, 144] width 193 height 21
type input "Customer Relationship Management"
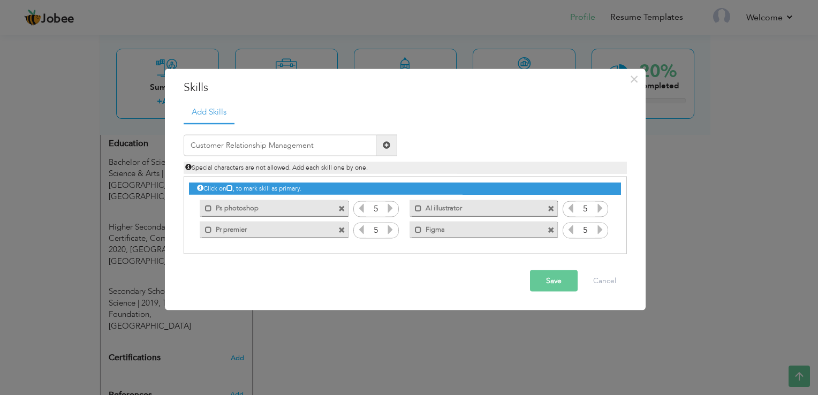
click at [388, 149] on span at bounding box center [386, 144] width 7 height 7
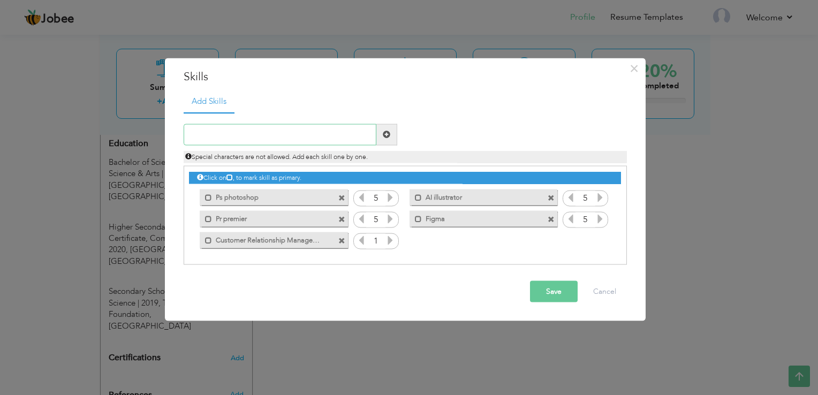
click at [329, 144] on input "text" at bounding box center [280, 134] width 193 height 21
click at [555, 291] on button "Save" at bounding box center [554, 290] width 48 height 21
click at [392, 242] on icon at bounding box center [390, 240] width 10 height 10
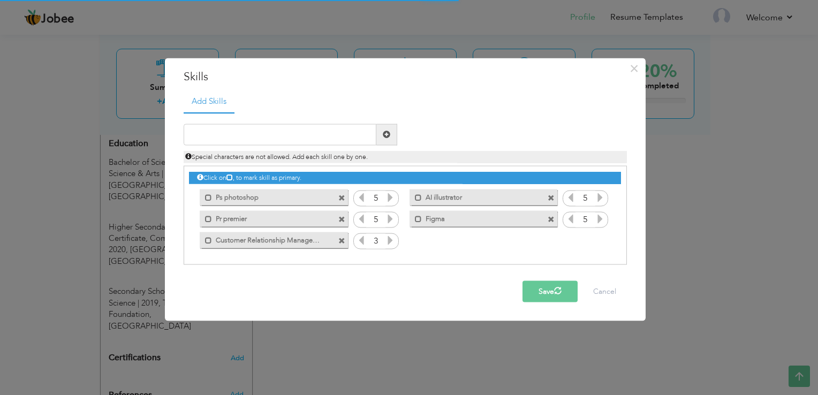
click at [392, 242] on icon at bounding box center [390, 240] width 10 height 10
click at [552, 290] on button "Save" at bounding box center [549, 290] width 55 height 21
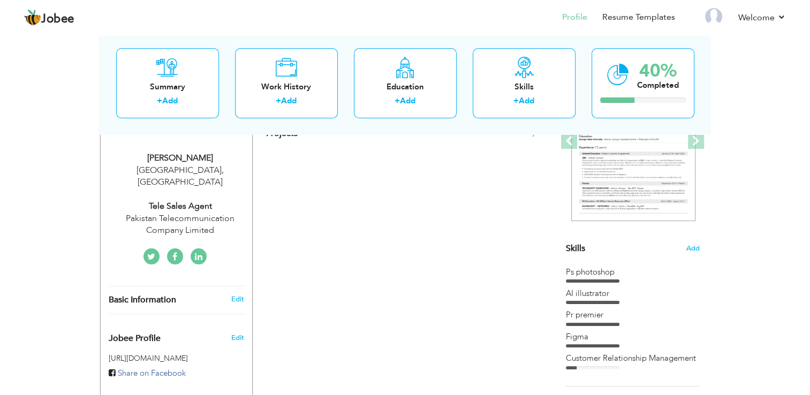
scroll to position [214, 0]
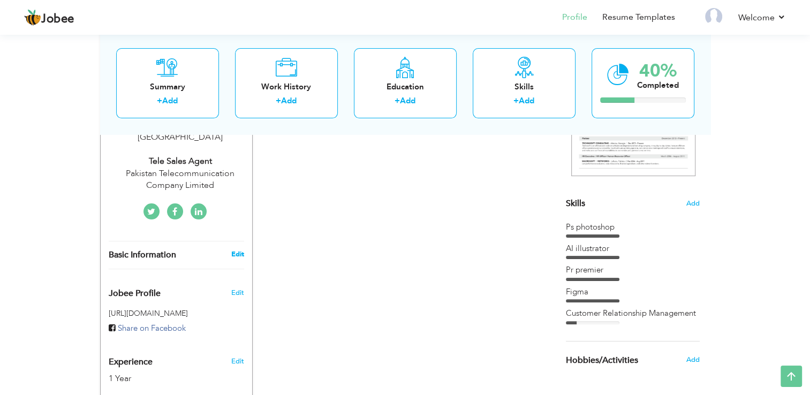
click at [241, 249] on link "Edit" at bounding box center [237, 254] width 13 height 10
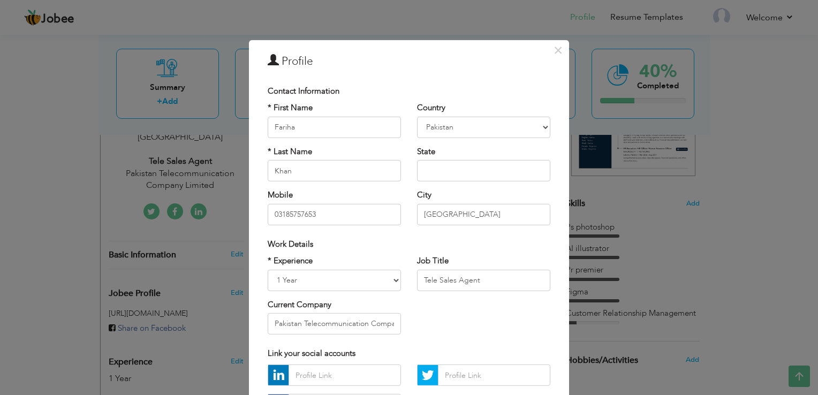
click at [552, 63] on div "× Profile" at bounding box center [409, 63] width 299 height 24
click at [555, 55] on span "×" at bounding box center [557, 50] width 9 height 19
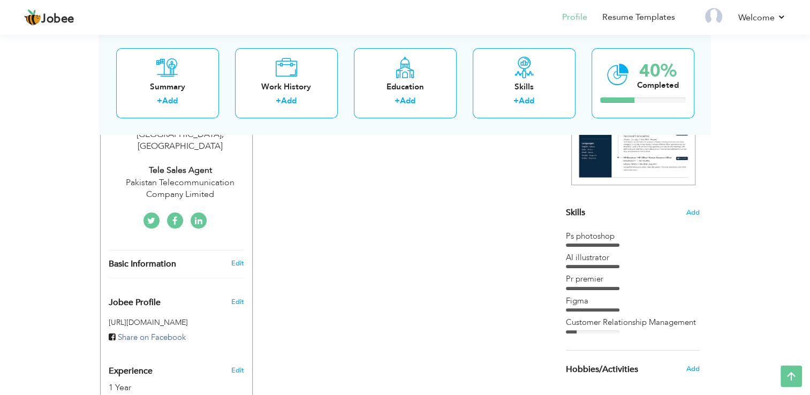
scroll to position [0, 0]
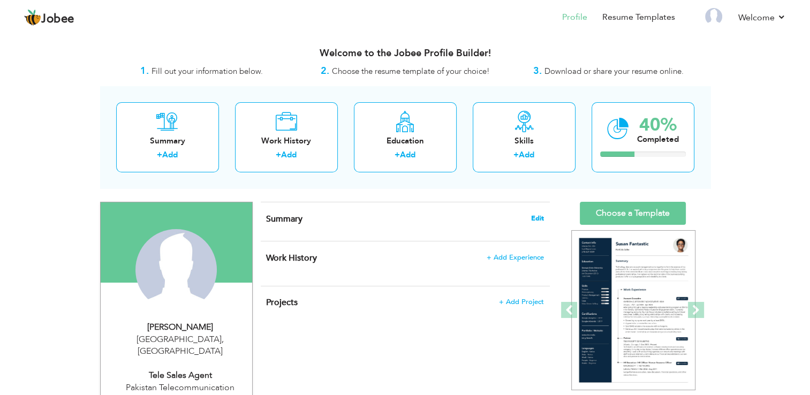
click at [536, 219] on span "Edit" at bounding box center [537, 218] width 13 height 7
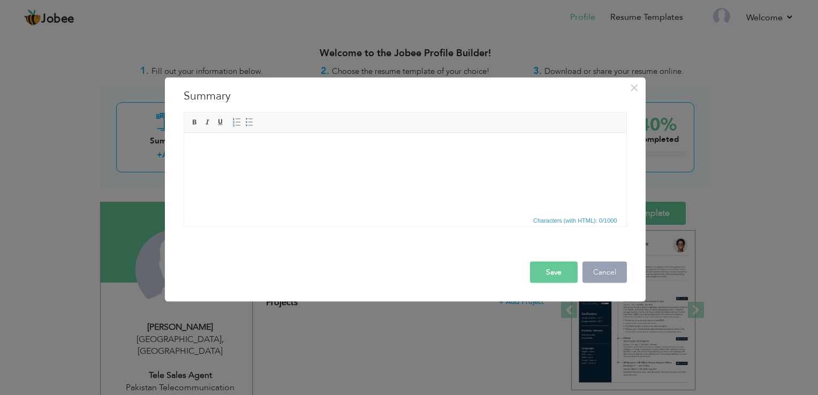
click at [608, 267] on button "Cancel" at bounding box center [604, 272] width 44 height 21
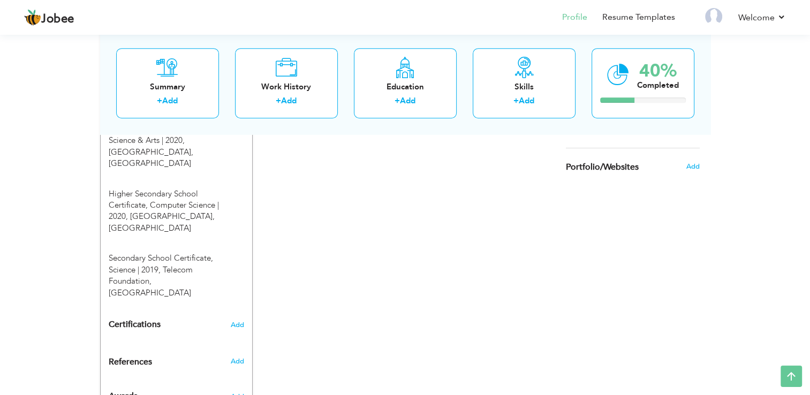
scroll to position [516, 0]
click at [239, 320] on span "Add" at bounding box center [237, 323] width 14 height 7
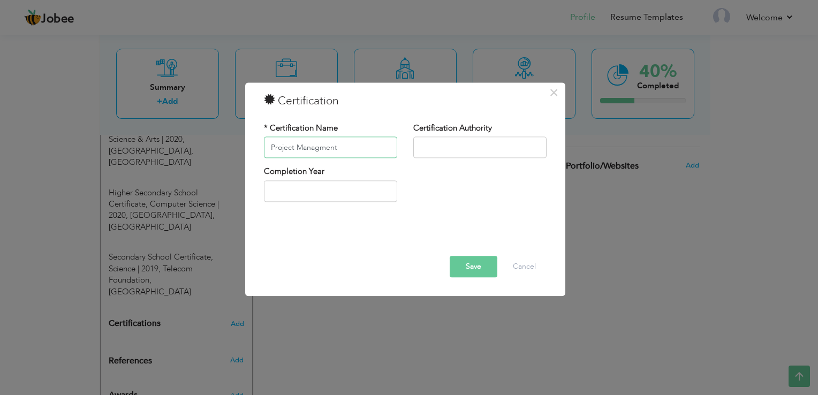
click at [270, 152] on input "Project Managment" at bounding box center [330, 147] width 133 height 21
type input "Foundation of Project Managment"
click at [482, 149] on input "text" at bounding box center [479, 147] width 133 height 21
type input "Google"
click at [294, 194] on input "2025" at bounding box center [330, 190] width 133 height 21
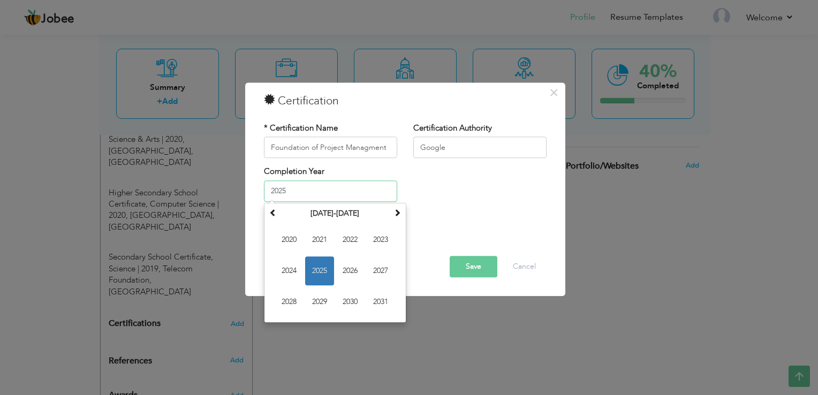
click at [277, 270] on span "2024" at bounding box center [289, 270] width 29 height 29
type input "2024"
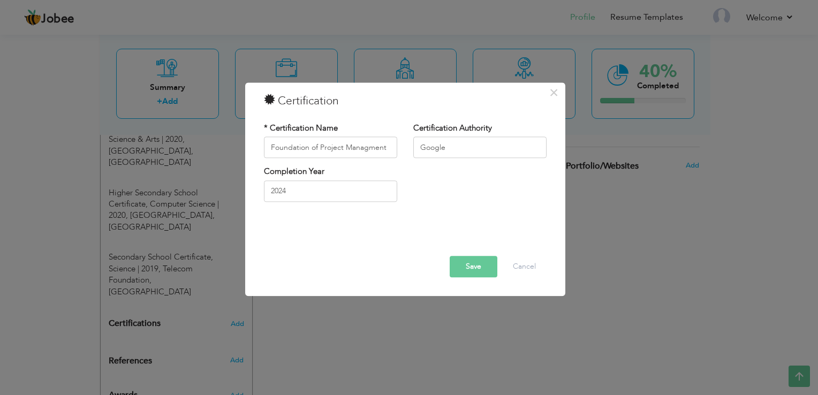
click at [461, 263] on button "Save" at bounding box center [474, 266] width 48 height 21
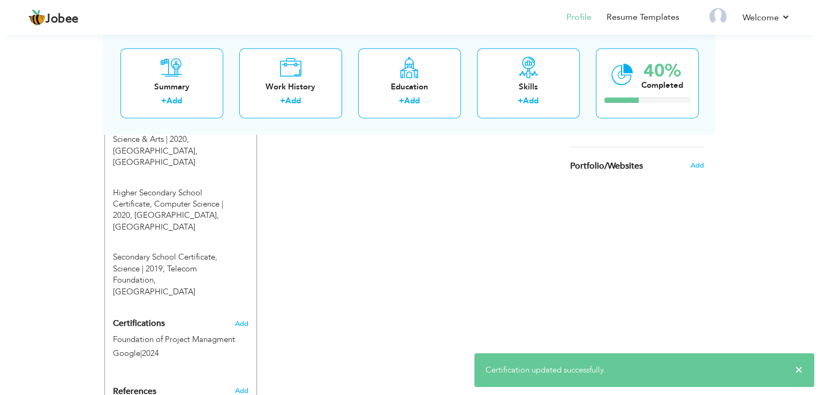
scroll to position [547, 0]
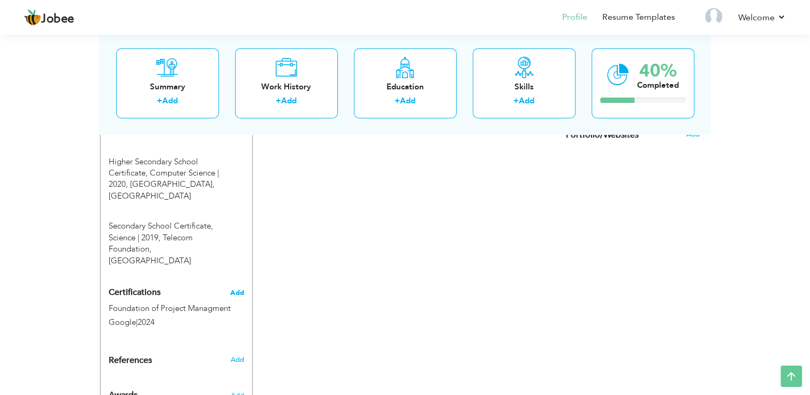
click at [240, 289] on span "Add" at bounding box center [237, 292] width 14 height 7
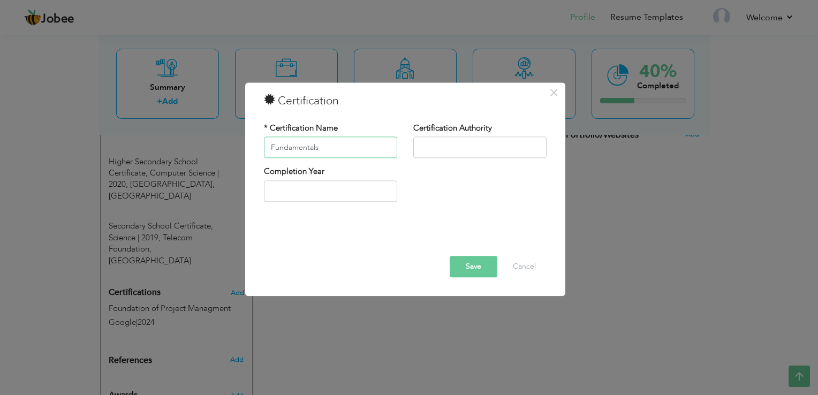
click at [323, 155] on input "Fundamentals" at bounding box center [330, 147] width 133 height 21
click at [329, 143] on input "Fundamentals of Project Management" at bounding box center [330, 147] width 133 height 21
click at [331, 144] on input "Fundamentals of Project Management" at bounding box center [330, 147] width 133 height 21
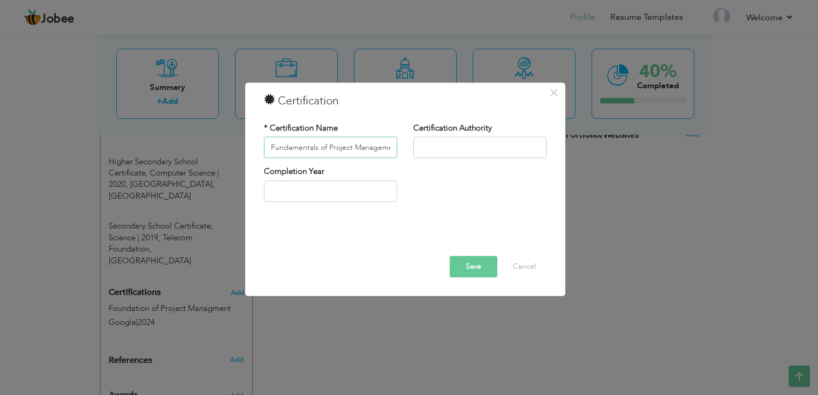
click at [331, 144] on input "Fundamentals of Project Management" at bounding box center [330, 147] width 133 height 21
click at [328, 145] on input "Fundamentals of Project Management" at bounding box center [330, 147] width 133 height 21
drag, startPoint x: 328, startPoint y: 145, endPoint x: 414, endPoint y: 147, distance: 86.7
click at [414, 147] on div "* Certification Name Fundamentals of Project Management Certification Authority" at bounding box center [405, 144] width 299 height 43
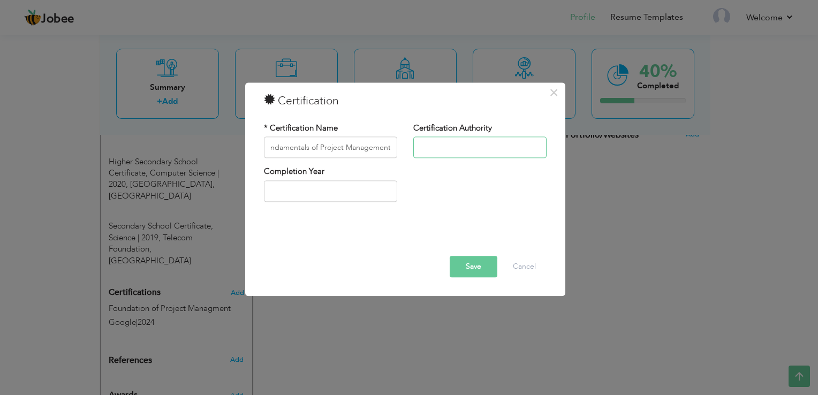
click at [414, 147] on input "text" at bounding box center [479, 147] width 133 height 21
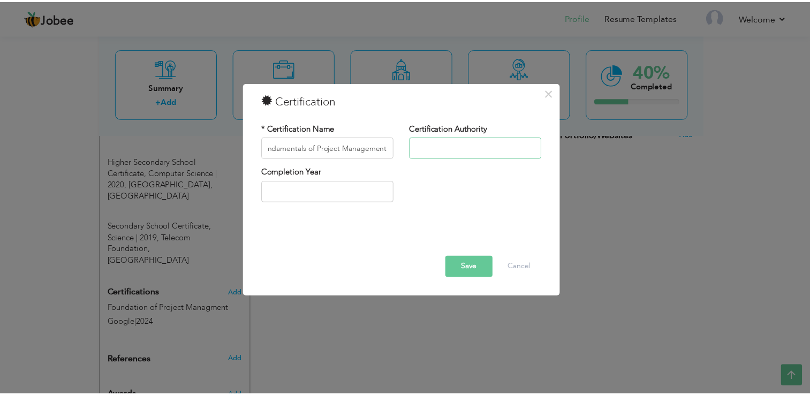
scroll to position [0, 0]
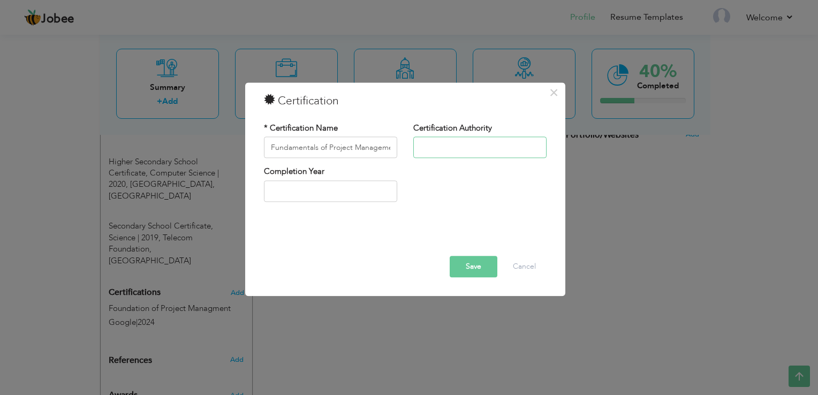
click at [414, 147] on input "text" at bounding box center [479, 147] width 133 height 21
click at [325, 149] on input "Fundamentals of Project Management" at bounding box center [330, 147] width 133 height 21
click at [336, 148] on input "Fundamentals of Project Management" at bounding box center [330, 147] width 133 height 21
type input "Fundamentals of Graphic Design"
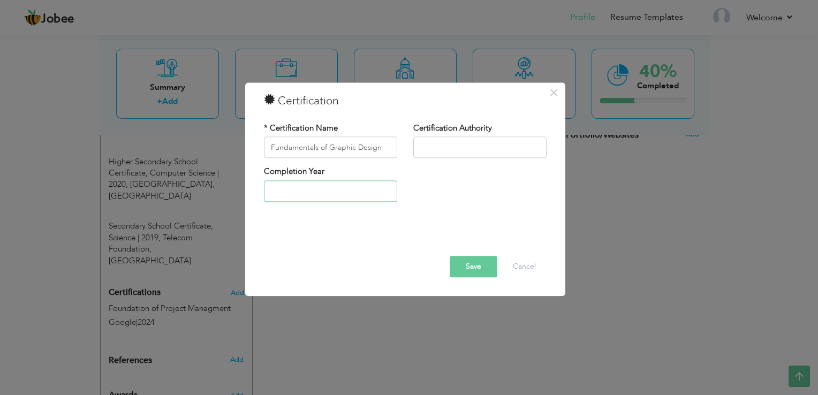
click at [338, 196] on input "text" at bounding box center [330, 190] width 133 height 21
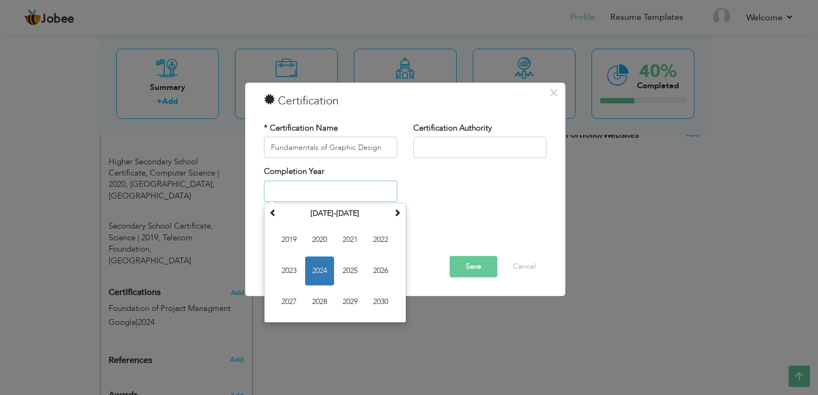
click at [315, 267] on span "2024" at bounding box center [319, 270] width 29 height 29
type input "2024"
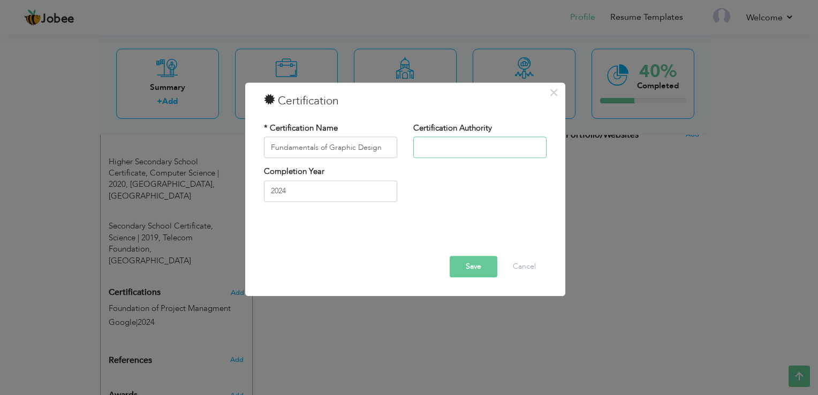
click at [434, 145] on input "text" at bounding box center [479, 147] width 133 height 21
type input "G"
type input "C"
type input "g"
type input "Google"
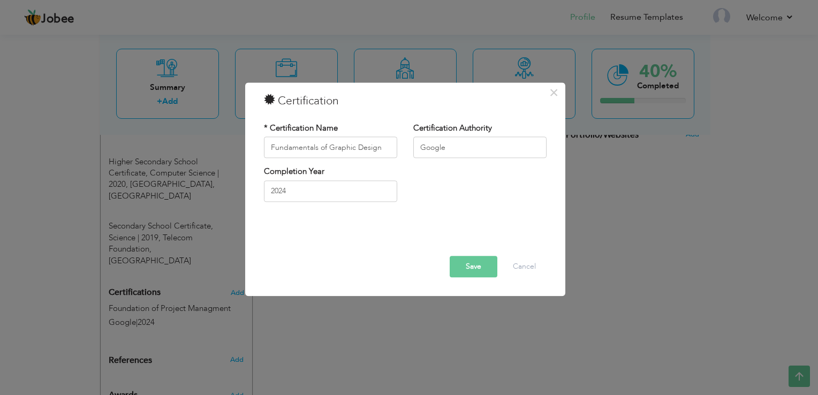
click at [473, 274] on button "Save" at bounding box center [474, 266] width 48 height 21
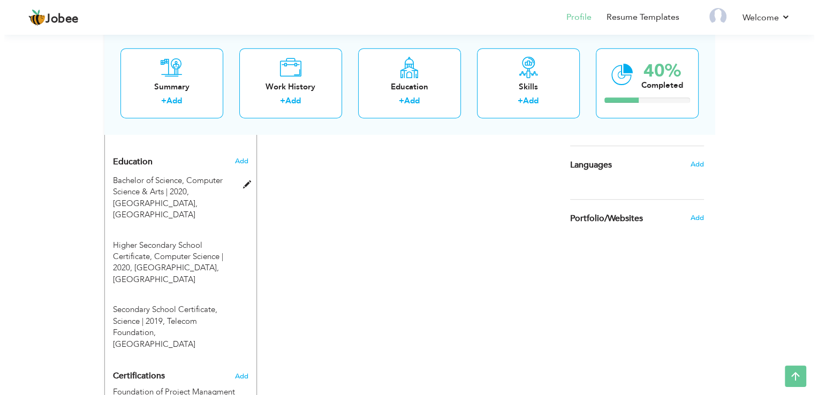
scroll to position [589, 0]
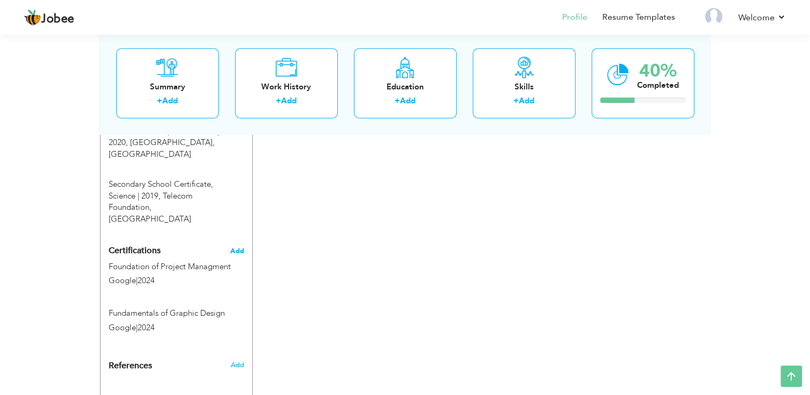
click at [234, 247] on span "Add" at bounding box center [237, 250] width 14 height 7
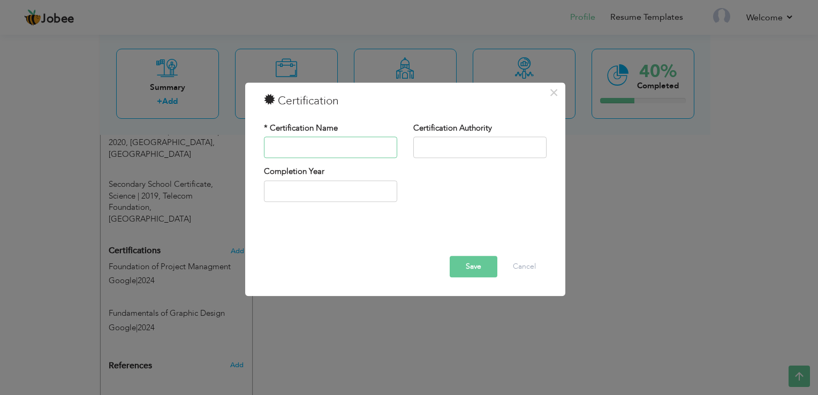
click at [328, 149] on input "text" at bounding box center [330, 147] width 133 height 21
paste input "Build Wireframes and Low-Fidelity Prototypes6"
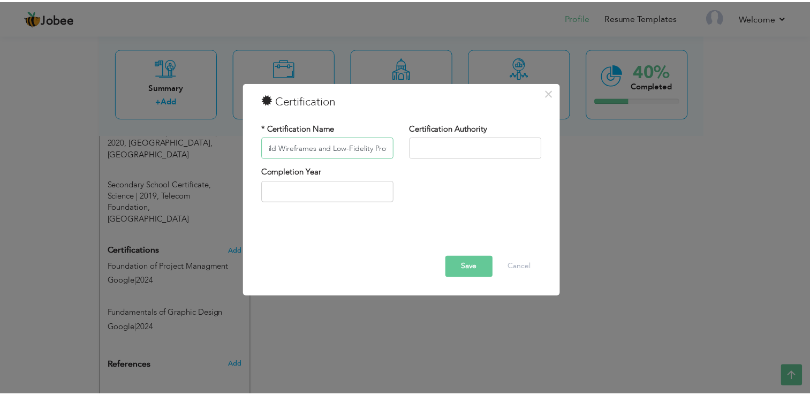
scroll to position [0, 0]
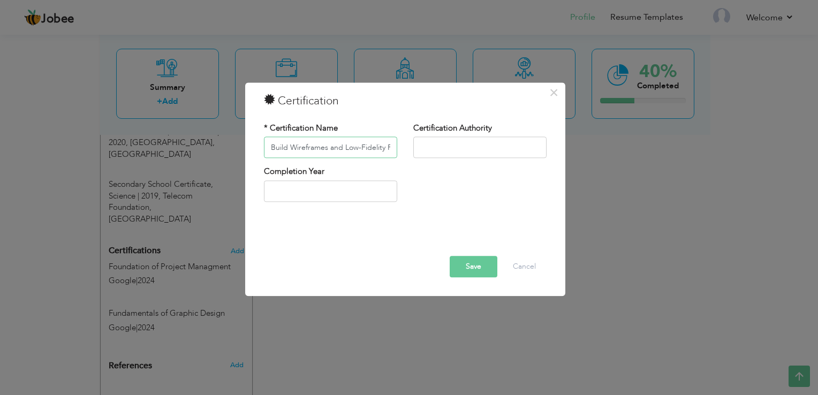
type input "Build Wireframes and Low-Fidelity Prototype"
click at [454, 146] on input "text" at bounding box center [479, 147] width 133 height 21
type input "Google"
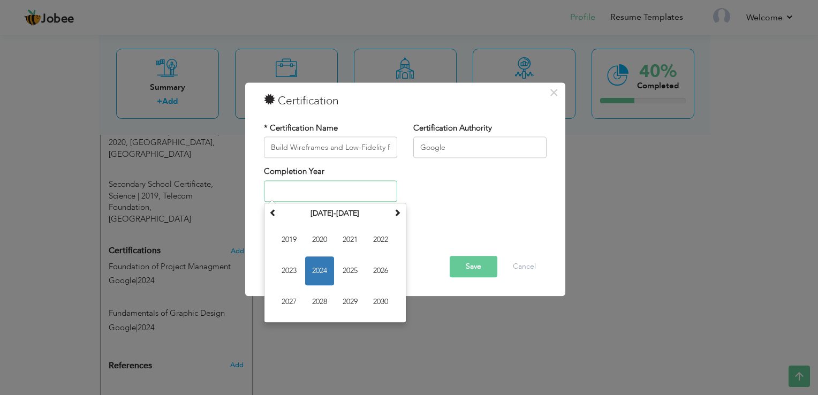
click at [316, 275] on span "2024" at bounding box center [319, 270] width 29 height 29
type input "2024"
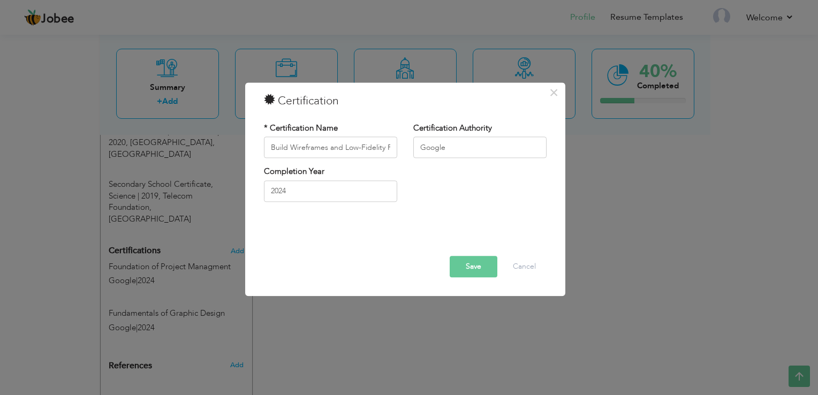
click at [464, 265] on button "Save" at bounding box center [474, 266] width 48 height 21
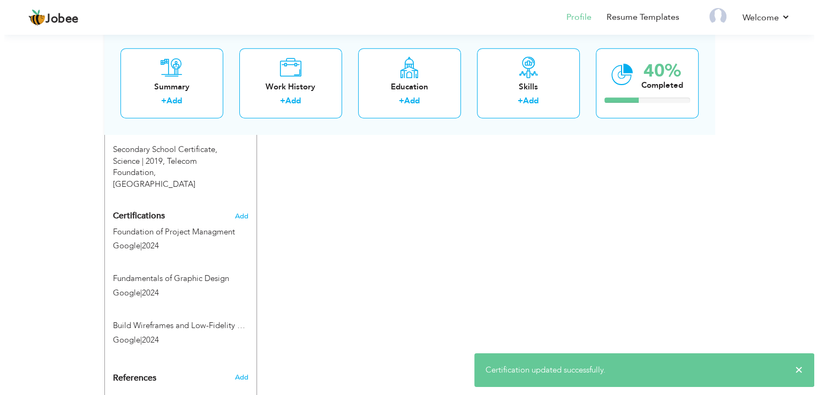
scroll to position [641, 0]
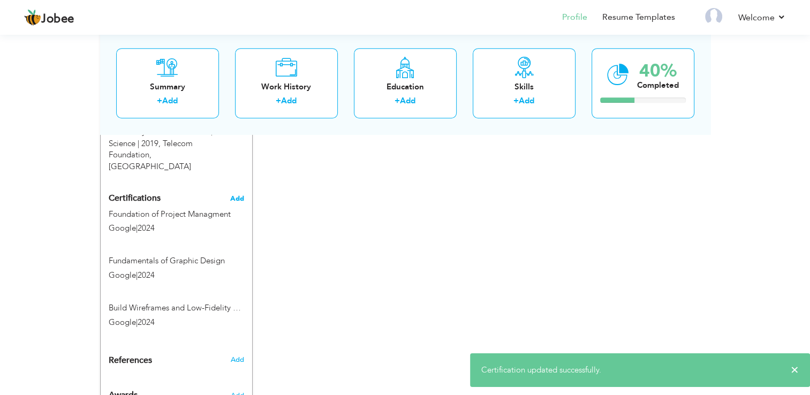
click at [243, 195] on span "Add" at bounding box center [237, 198] width 14 height 7
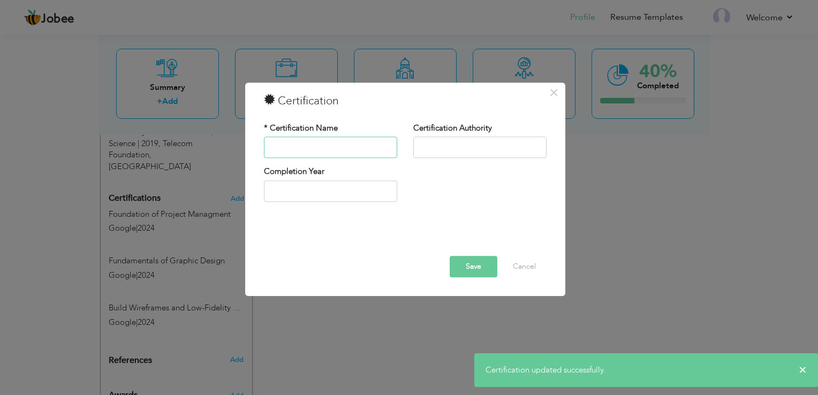
click at [336, 149] on input "text" at bounding box center [330, 147] width 133 height 21
paste input "weeks paid Internship experience as a graphics designer 6 weeks paid Internship…"
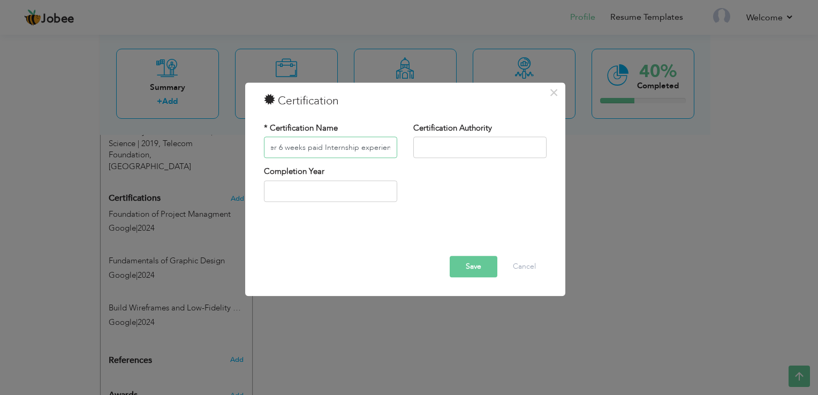
drag, startPoint x: 362, startPoint y: 153, endPoint x: 257, endPoint y: 153, distance: 104.9
click at [264, 153] on input "weeks paid Internship experience as a graphics designer 6 weeks paid Internship…" at bounding box center [330, 147] width 133 height 21
type input "weeks paid Internship experience as a graphics designer 6 weeks paid Internship…"
drag, startPoint x: 242, startPoint y: 153, endPoint x: 280, endPoint y: 153, distance: 37.5
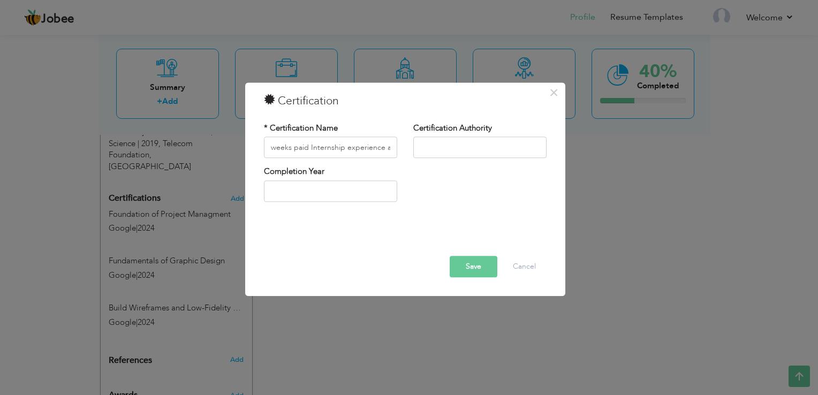
click at [280, 153] on div "× Certification * Certification Name weeks paid Internship experience as a grap…" at bounding box center [409, 197] width 818 height 395
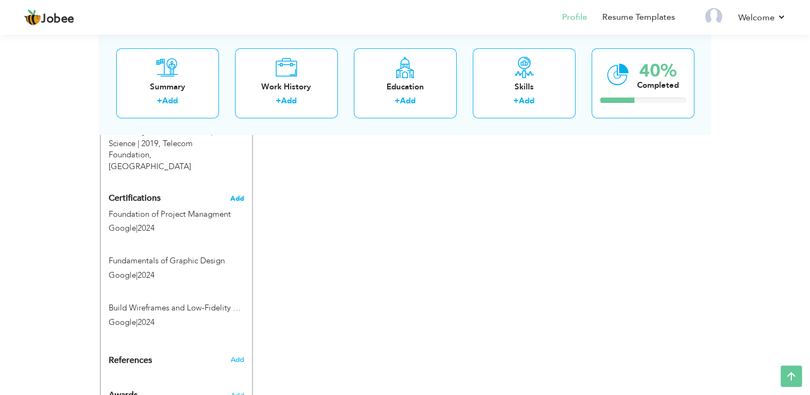
click at [233, 195] on span "Add" at bounding box center [237, 198] width 14 height 7
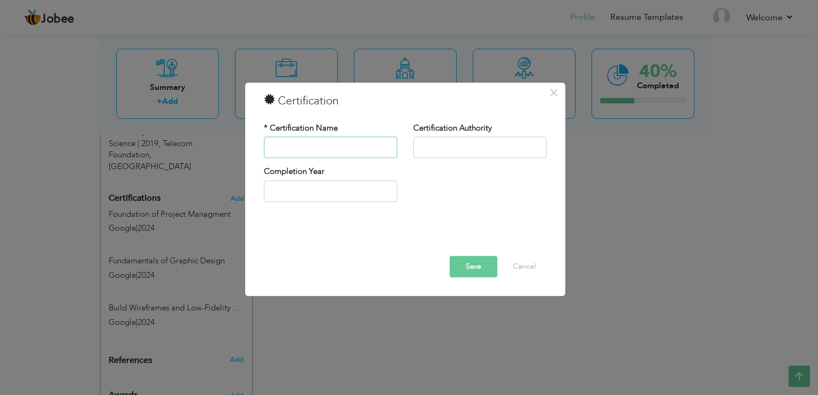
click at [320, 148] on input "text" at bounding box center [330, 147] width 133 height 21
paste input "weeks paid Internship experience as a graphics designer 6 weeks paid Internship…"
type input "weeks paid Internship experience as a graphics designer 6 weeks paid Internship…"
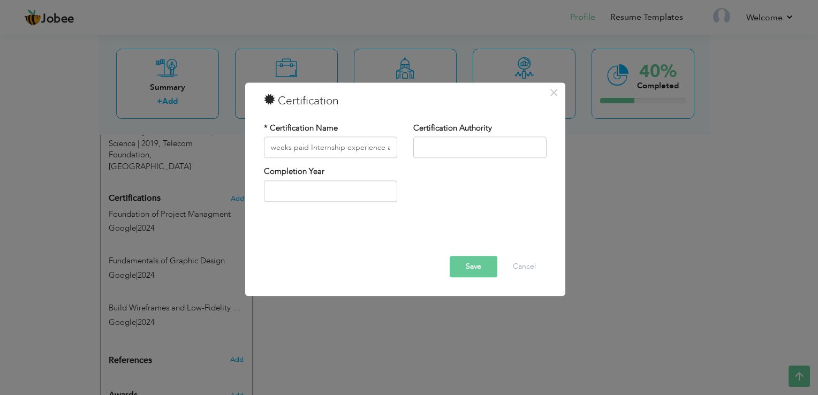
click at [449, 324] on div "× Certification * Certification Name weeks paid Internship experience as a grap…" at bounding box center [409, 197] width 818 height 395
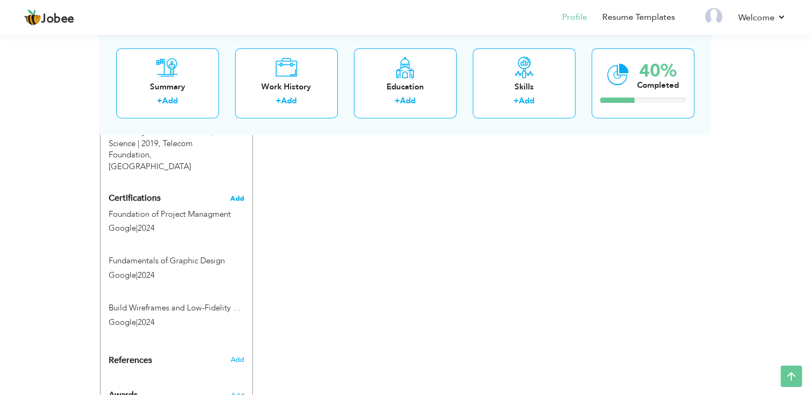
click at [236, 195] on span "Add" at bounding box center [237, 198] width 14 height 7
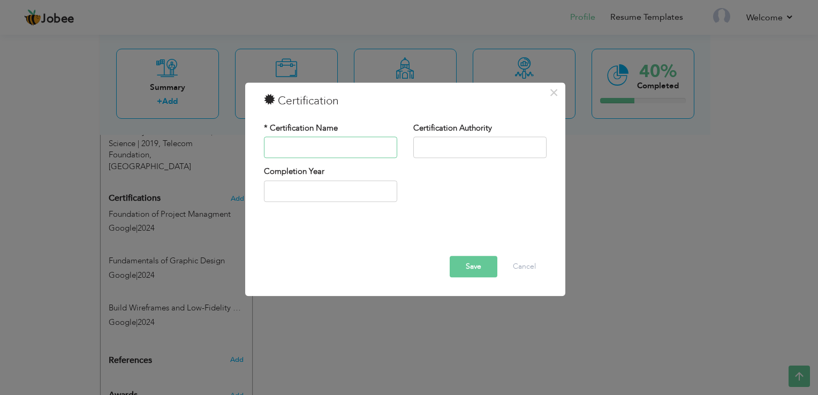
click at [315, 151] on input "text" at bounding box center [330, 147] width 133 height 21
paste input "weeks paid Internship experience as a graphics designer 6 weeks paid Internship…"
drag, startPoint x: 321, startPoint y: 153, endPoint x: 269, endPoint y: 154, distance: 52.5
click at [269, 154] on input "weeks paid Internship experience as a graphics designer 6 weeks paid Internship…" at bounding box center [330, 147] width 133 height 21
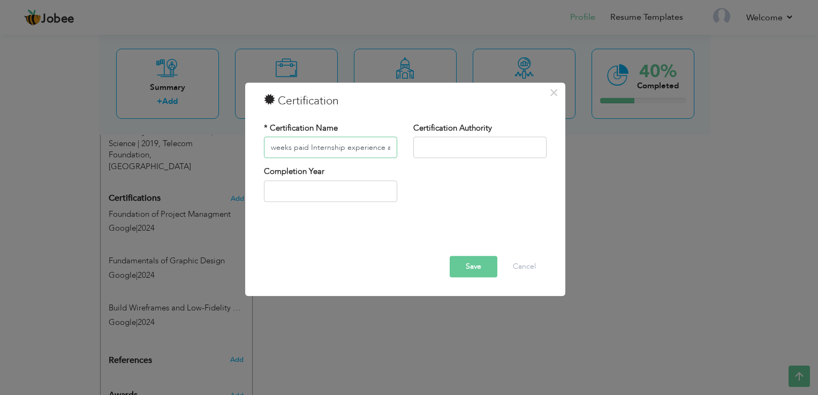
click at [269, 154] on input "weeks paid Internship experience as a graphics designer 6 weeks paid Internship…" at bounding box center [330, 147] width 133 height 21
type input "a"
click at [287, 161] on div "* Certification Name" at bounding box center [330, 144] width 149 height 43
click at [297, 150] on input "text" at bounding box center [330, 147] width 133 height 21
paste input "weeks paid Internship experience as a graphics designer 6 weeks paid Internship…"
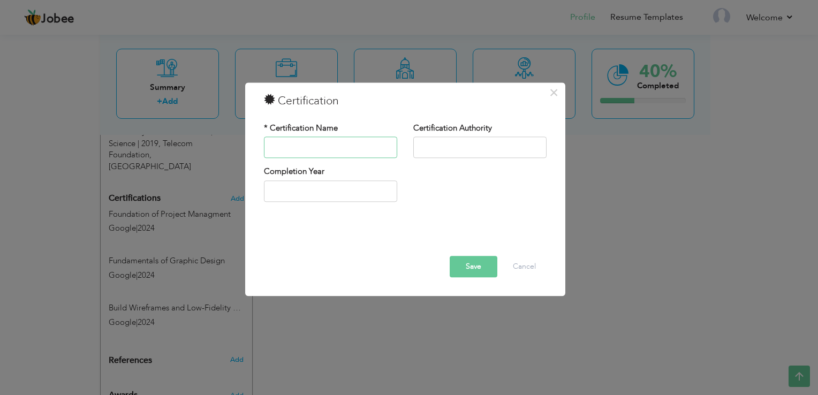
type input "weeks paid Internship experience as a graphics designer 6 weeks paid Internship…"
click at [388, 320] on div "× Certification * Certification Name Certification Authority Save" at bounding box center [409, 197] width 818 height 395
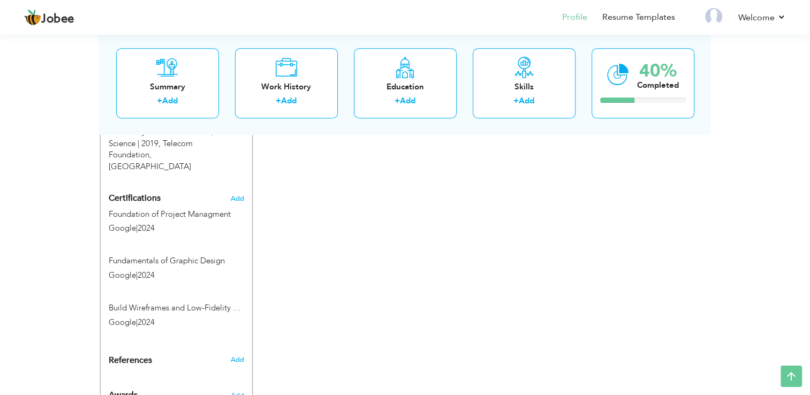
click at [229, 194] on h4 "Certifications Add" at bounding box center [176, 199] width 135 height 10
click at [238, 195] on span "Add" at bounding box center [237, 198] width 14 height 7
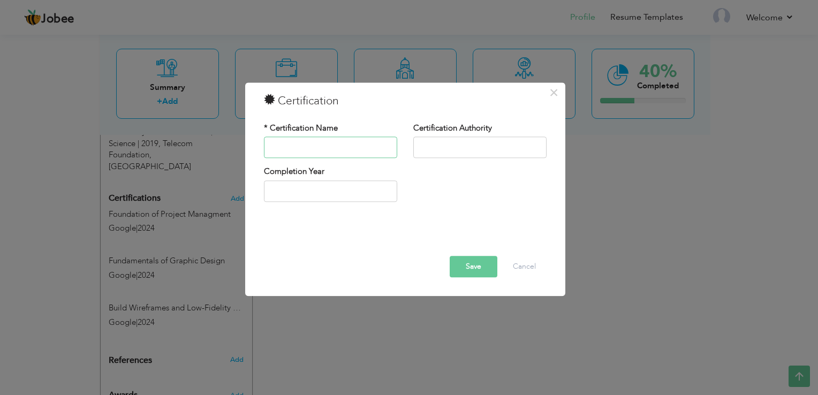
click at [345, 143] on input "text" at bounding box center [330, 147] width 133 height 21
type input "UX Design Process"
click at [491, 149] on input "text" at bounding box center [479, 147] width 133 height 21
type input "Google"
click at [345, 185] on input "text" at bounding box center [330, 190] width 133 height 21
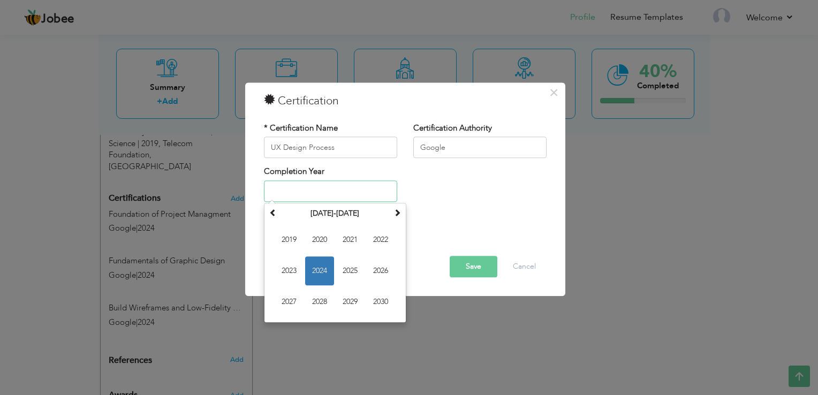
click at [324, 264] on span "2024" at bounding box center [319, 270] width 29 height 29
type input "2024"
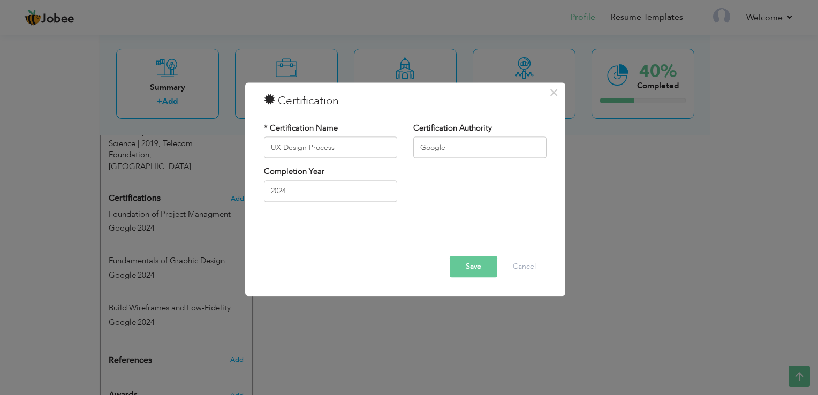
click at [449, 265] on div "Save Delete Cancel" at bounding box center [405, 266] width 299 height 21
click at [462, 269] on button "Save" at bounding box center [474, 266] width 48 height 21
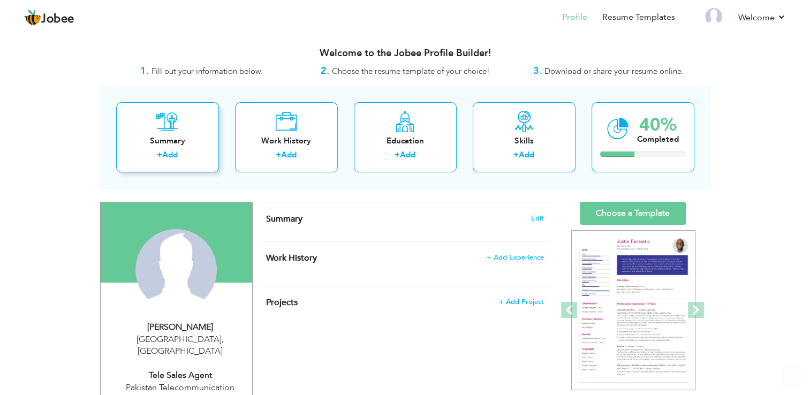
click at [186, 149] on div "Summary + Add" at bounding box center [167, 137] width 103 height 70
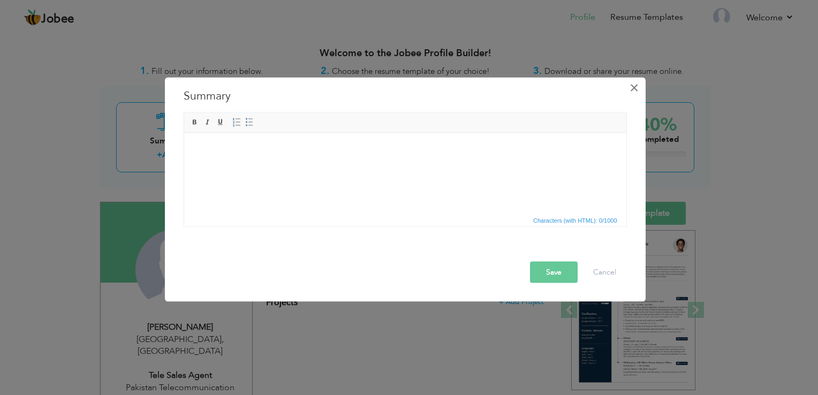
click at [633, 88] on span "×" at bounding box center [633, 87] width 9 height 19
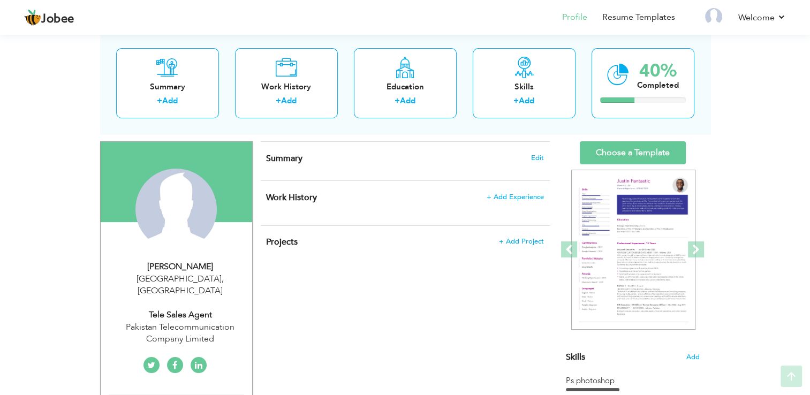
scroll to position [107, 0]
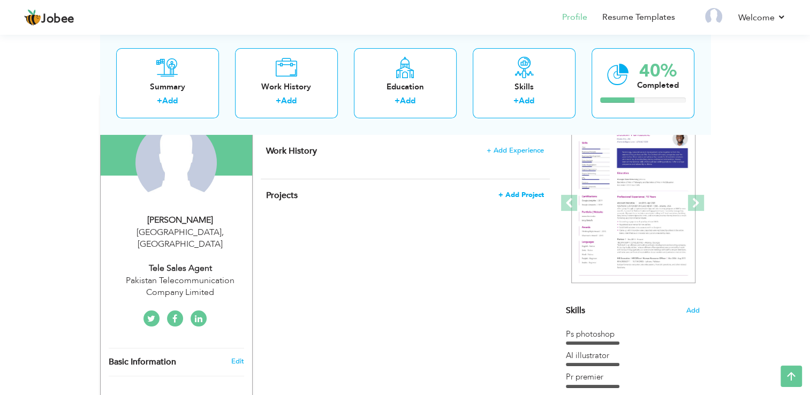
click at [523, 198] on span "+ Add Project" at bounding box center [520, 194] width 45 height 7
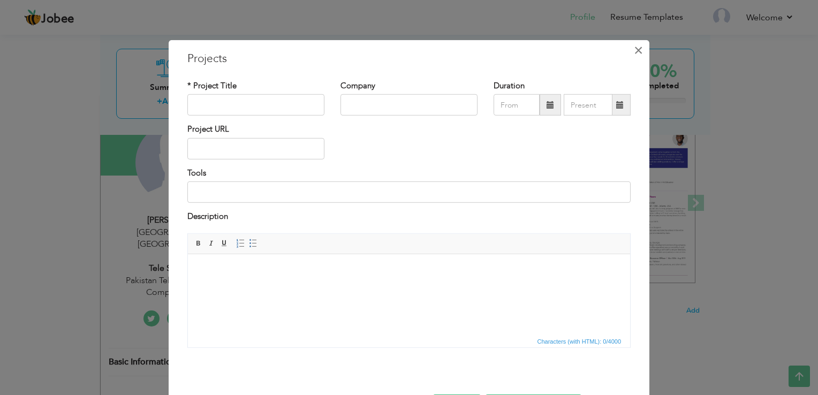
click at [629, 48] on button "×" at bounding box center [637, 50] width 17 height 17
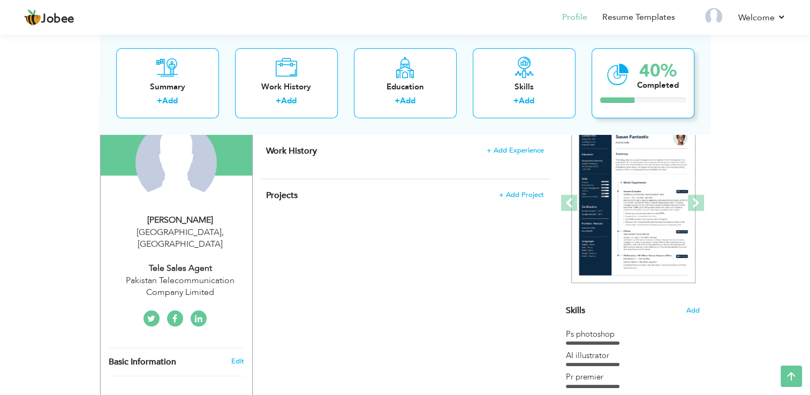
scroll to position [0, 0]
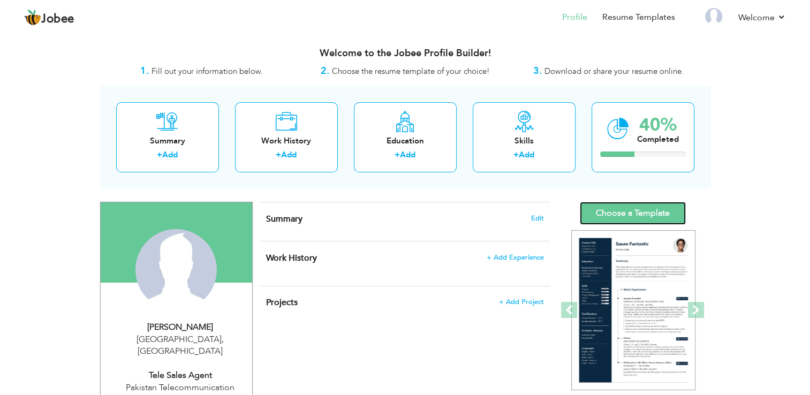
click at [640, 210] on link "Choose a Template" at bounding box center [633, 213] width 106 height 23
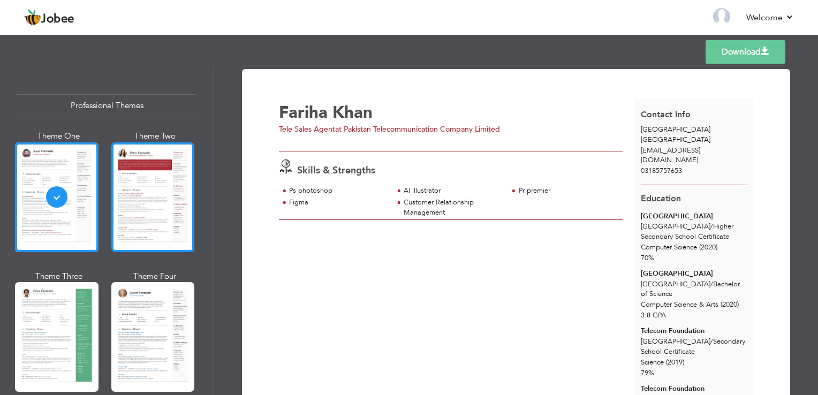
click at [156, 216] on div at bounding box center [153, 197] width 84 height 110
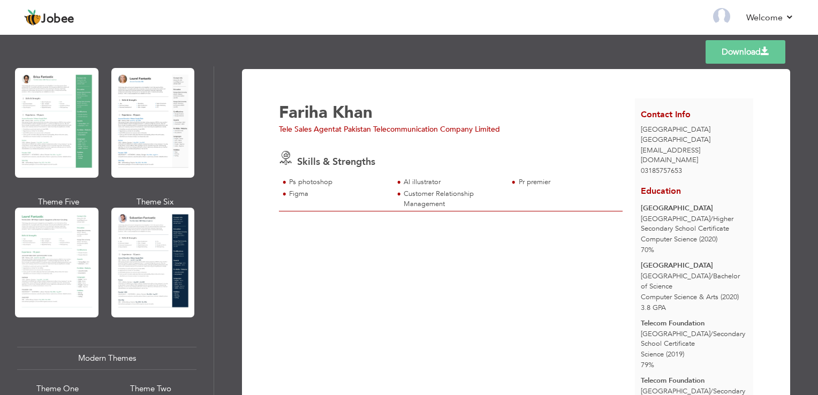
scroll to position [54, 0]
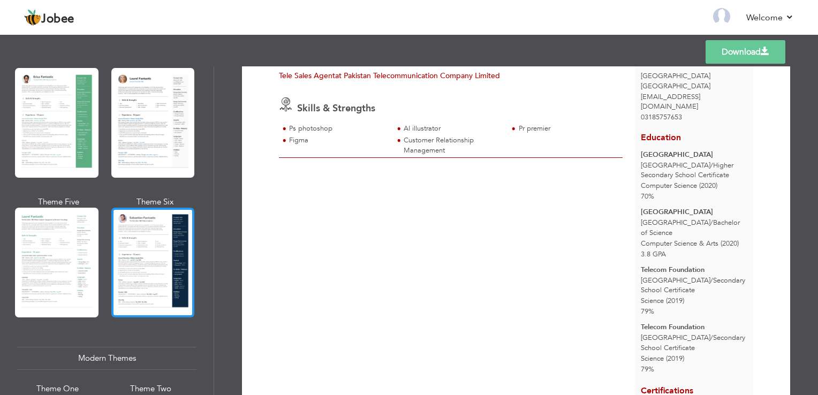
click at [180, 260] on div at bounding box center [153, 263] width 84 height 110
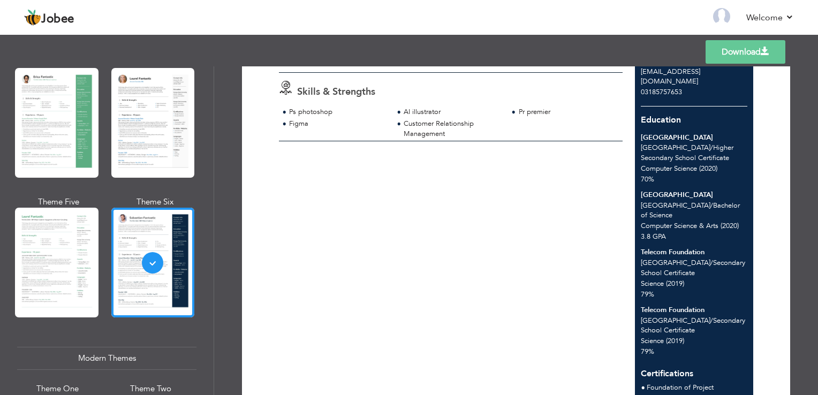
scroll to position [0, 0]
